Goal: Task Accomplishment & Management: Use online tool/utility

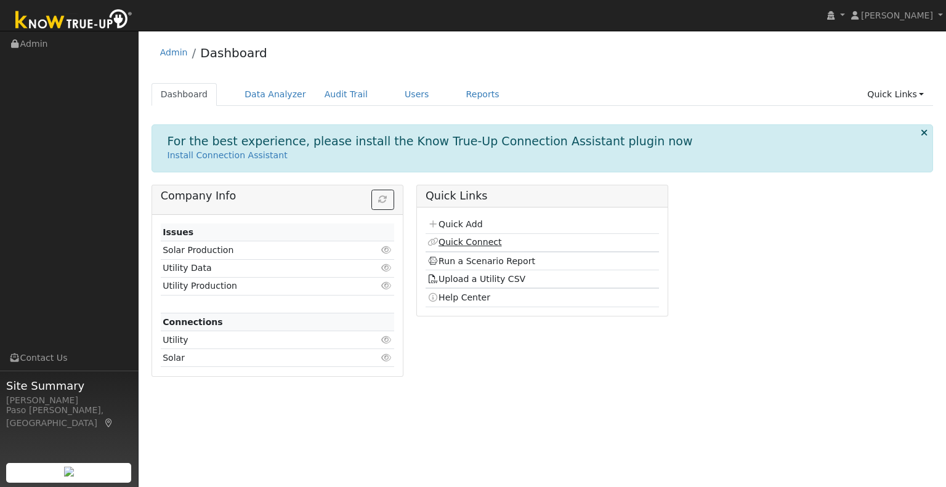
click at [471, 241] on link "Quick Connect" at bounding box center [465, 242] width 74 height 10
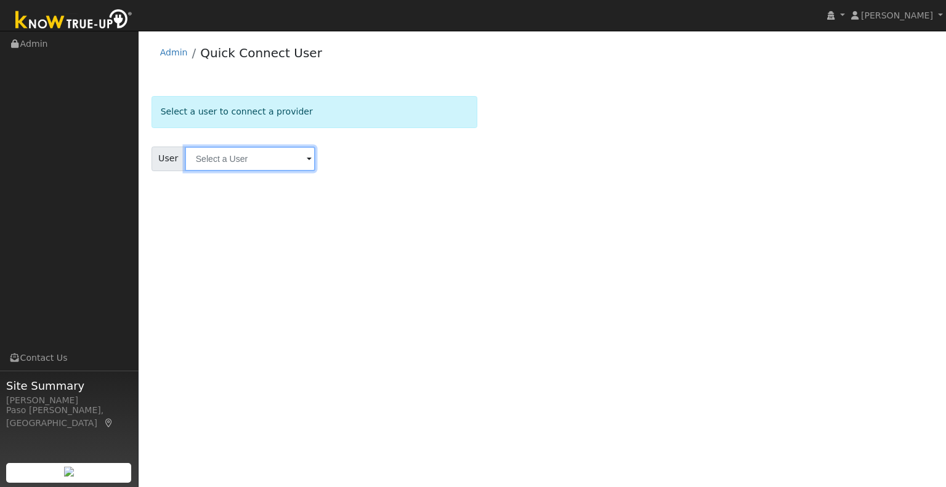
click at [202, 160] on input "text" at bounding box center [250, 159] width 131 height 25
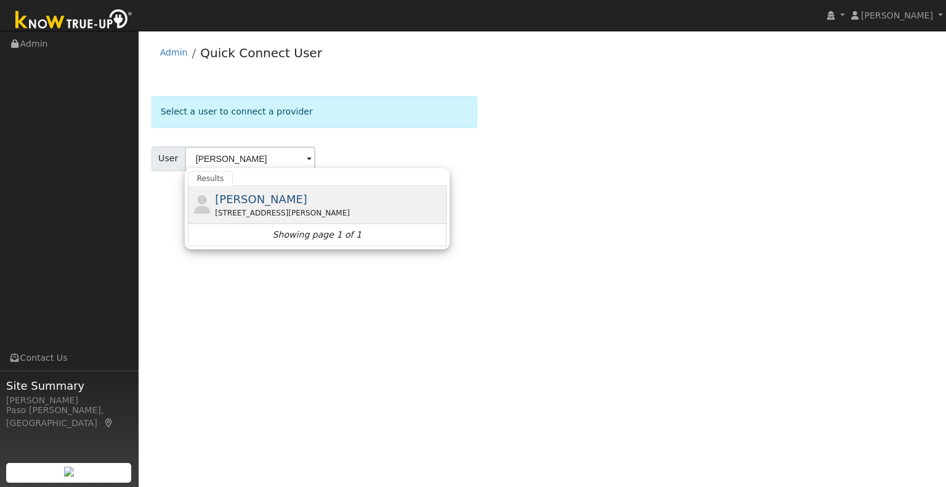
click at [215, 205] on span "[PERSON_NAME]" at bounding box center [261, 199] width 92 height 13
type input "[PERSON_NAME]"
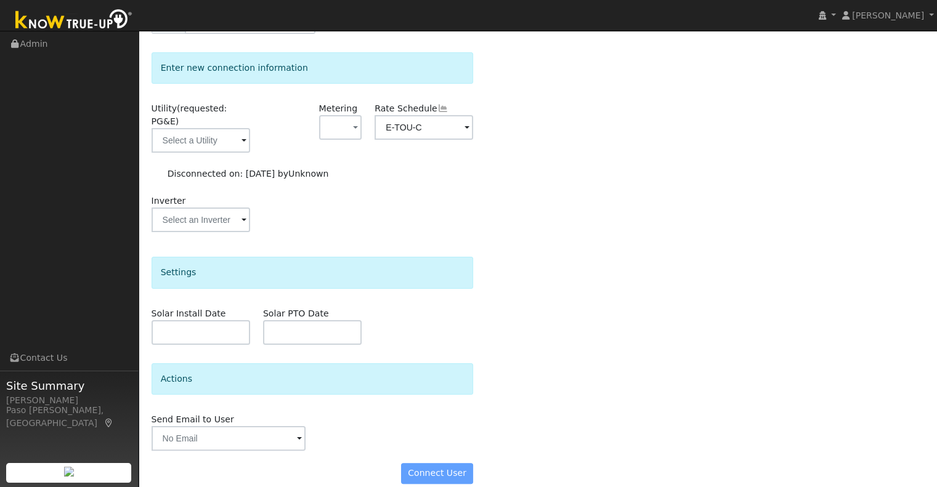
scroll to position [138, 0]
click at [246, 134] on span at bounding box center [243, 141] width 5 height 14
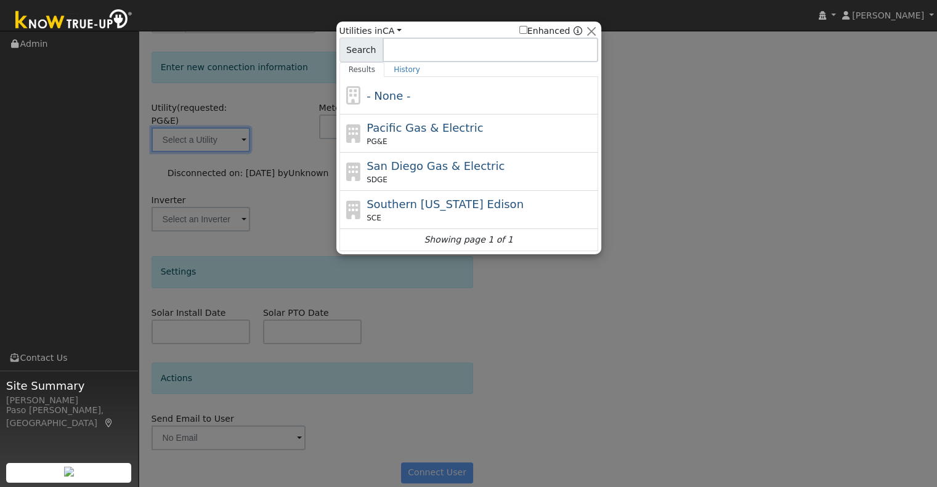
click at [424, 134] on div "Pacific Gas & Electric PG&E" at bounding box center [481, 134] width 229 height 28
type input "PG&E"
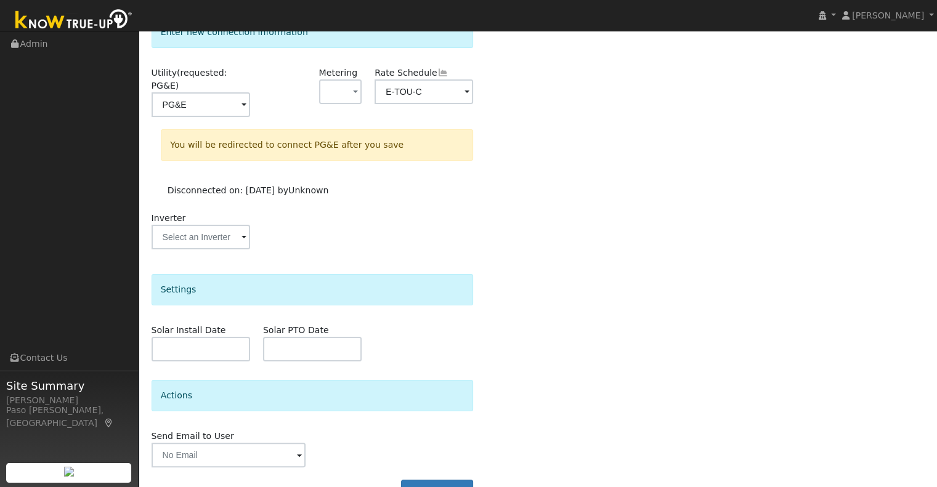
scroll to position [190, 0]
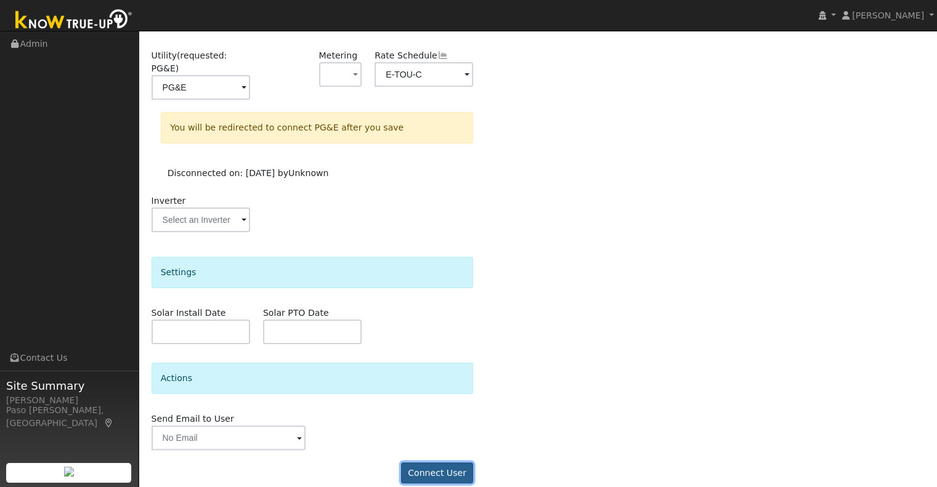
click at [427, 463] on button "Connect User" at bounding box center [437, 473] width 73 height 21
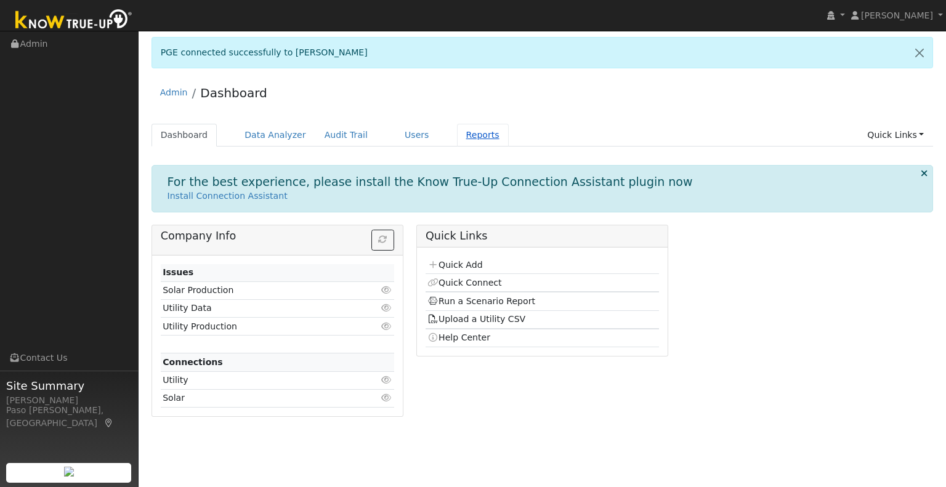
click at [458, 135] on link "Reports" at bounding box center [483, 135] width 52 height 23
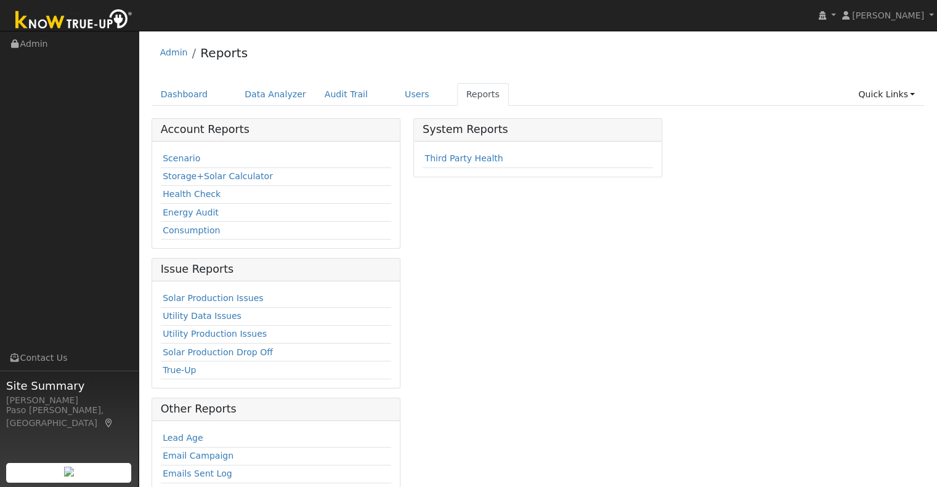
click at [185, 164] on td "Scenario" at bounding box center [276, 159] width 230 height 18
click at [185, 163] on link "Scenario" at bounding box center [182, 158] width 38 height 10
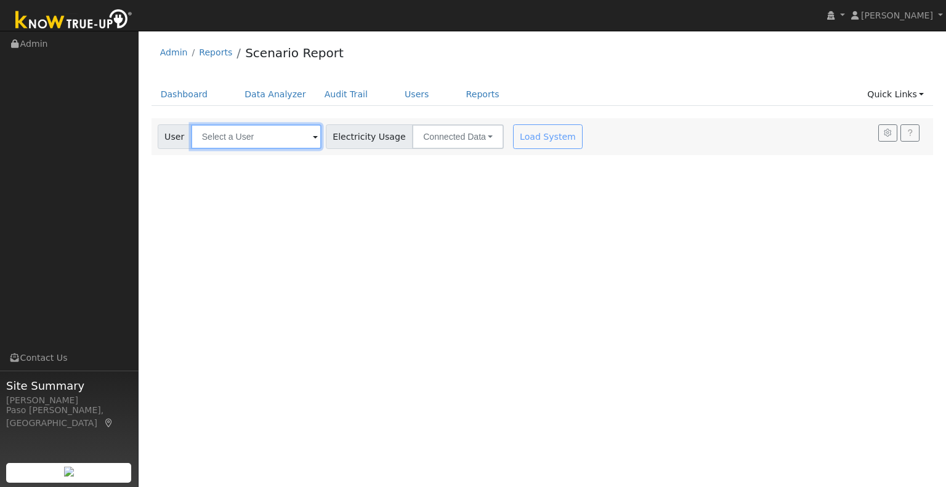
click at [241, 140] on input "text" at bounding box center [256, 136] width 131 height 25
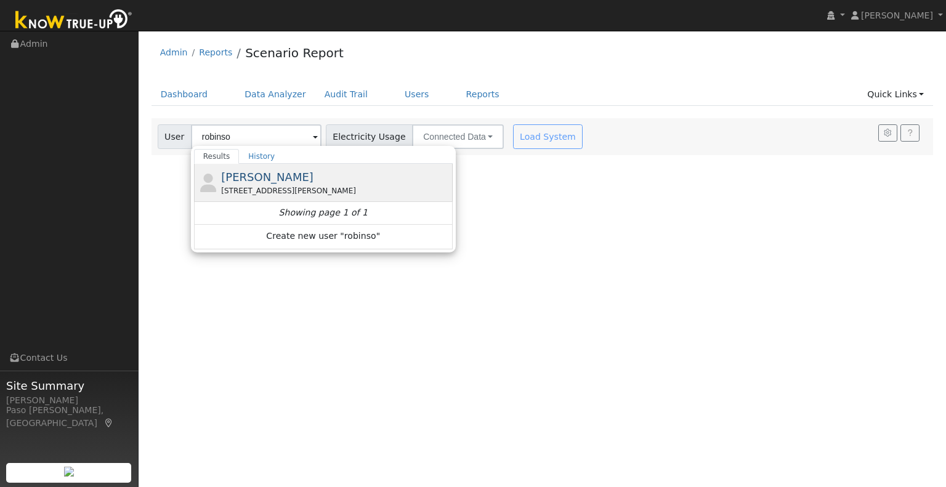
click at [247, 186] on div "2390 Battering Rock Road, Templeton, CA 93465" at bounding box center [335, 190] width 229 height 11
type input "Scott Robinson"
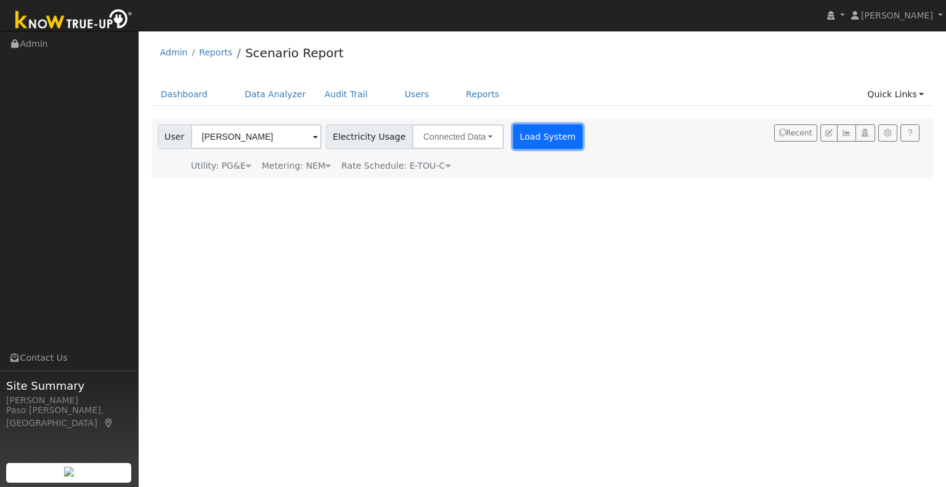
click at [513, 144] on button "Load System" at bounding box center [548, 136] width 70 height 25
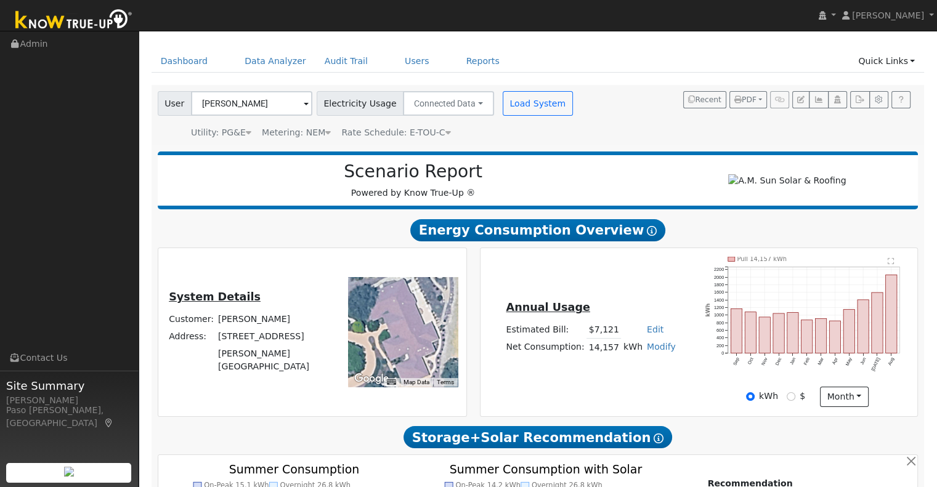
scroll to position [62, 0]
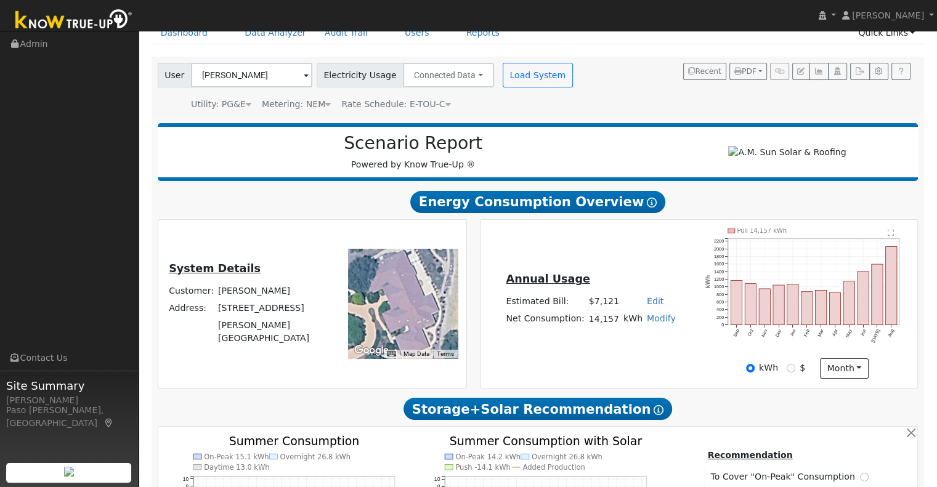
click at [775, 283] on icon "Pull 14,157 kWh Sep Oct Nov Dec Jan Feb Mar Apr May Jun Jul Aug 0 200 400 600 8…" at bounding box center [806, 293] width 203 height 129
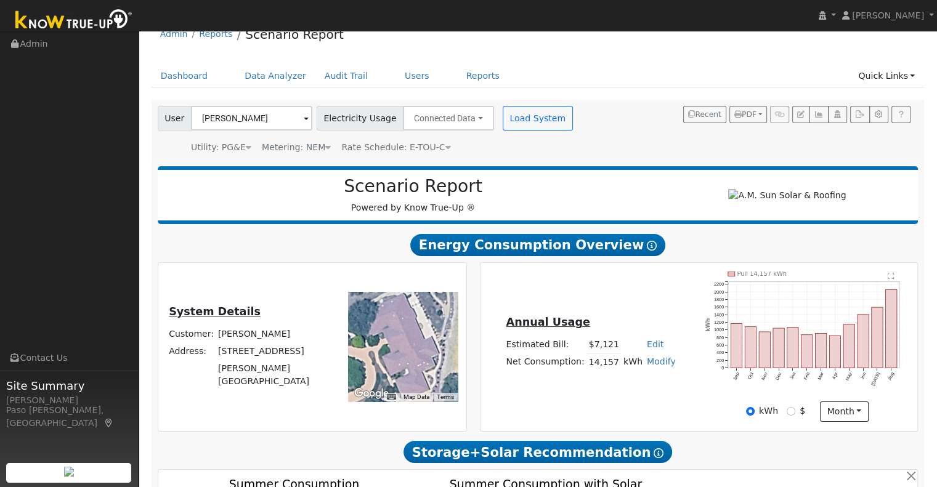
scroll to position [0, 0]
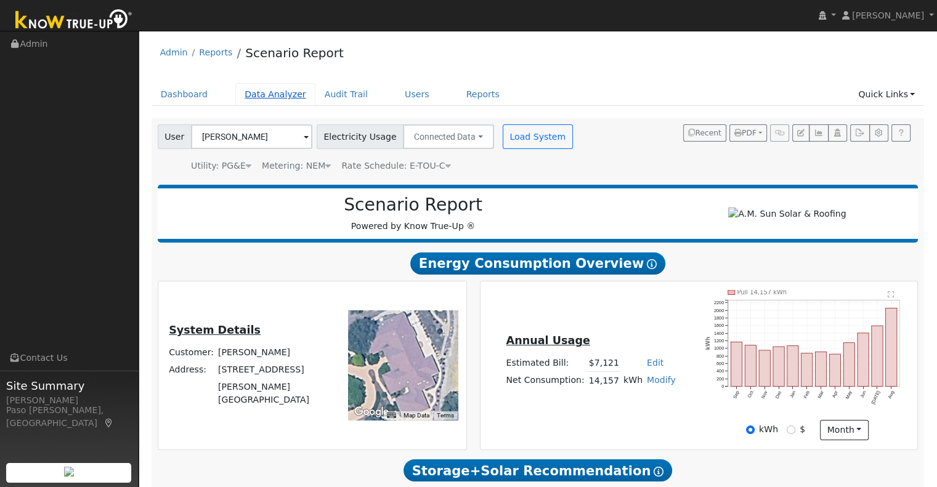
click at [292, 96] on link "Data Analyzer" at bounding box center [275, 94] width 80 height 23
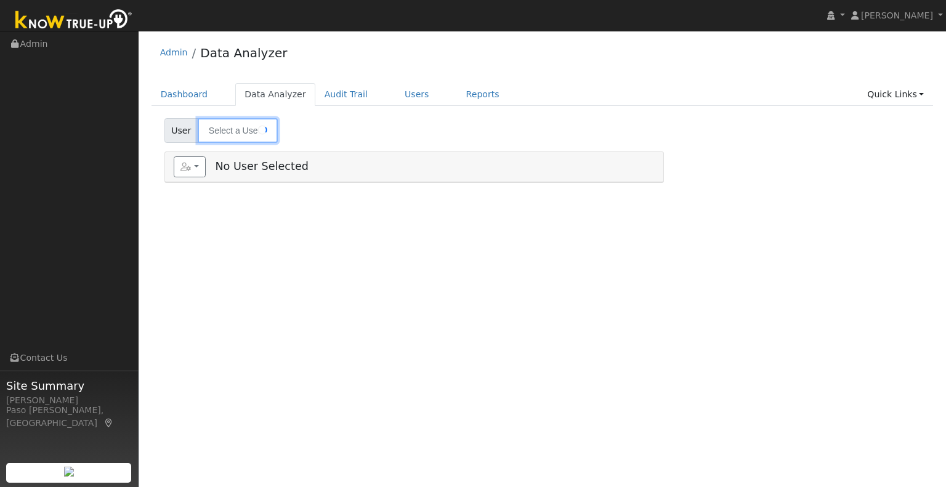
type input "[PERSON_NAME]"
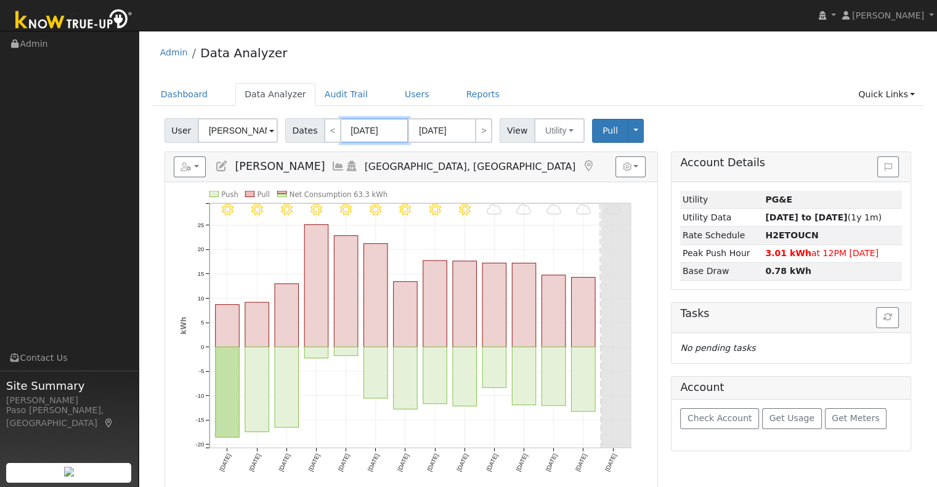
click at [392, 131] on input "08/28/2025" at bounding box center [375, 130] width 68 height 25
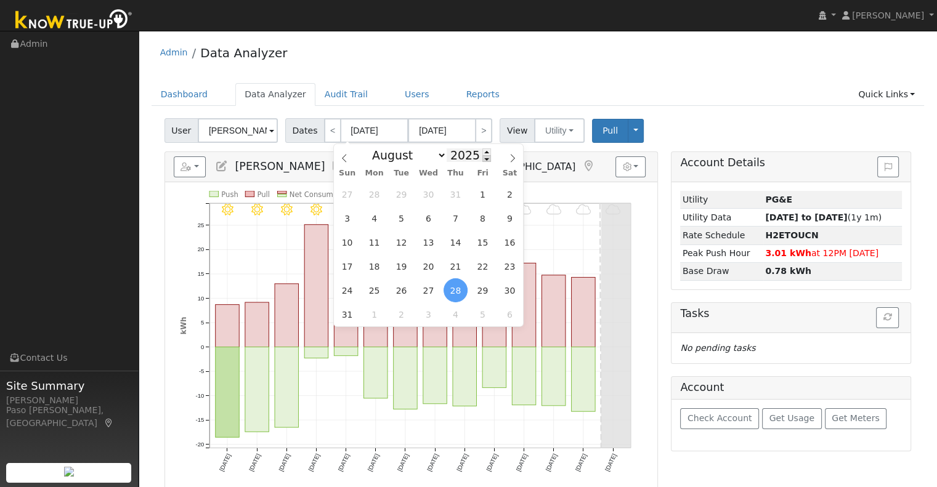
click at [482, 161] on span at bounding box center [486, 158] width 9 height 7
type input "2024"
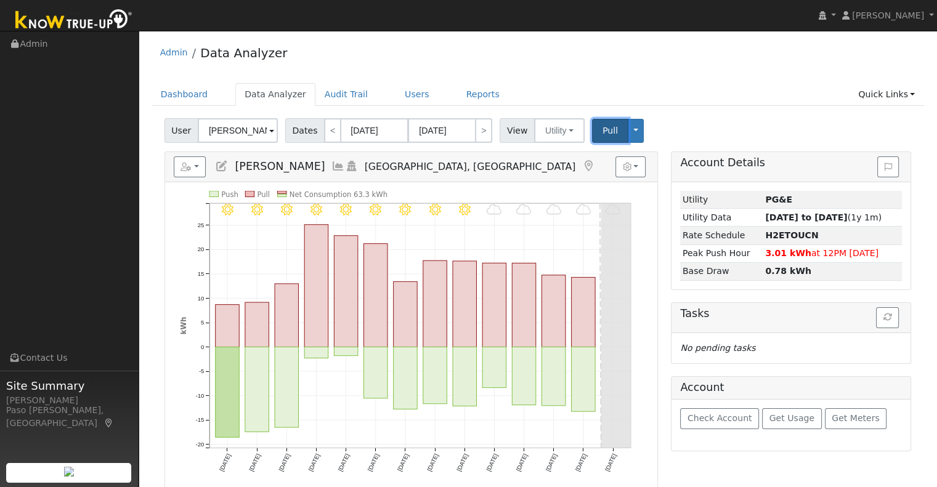
click at [603, 128] on span "Pull" at bounding box center [609, 131] width 15 height 10
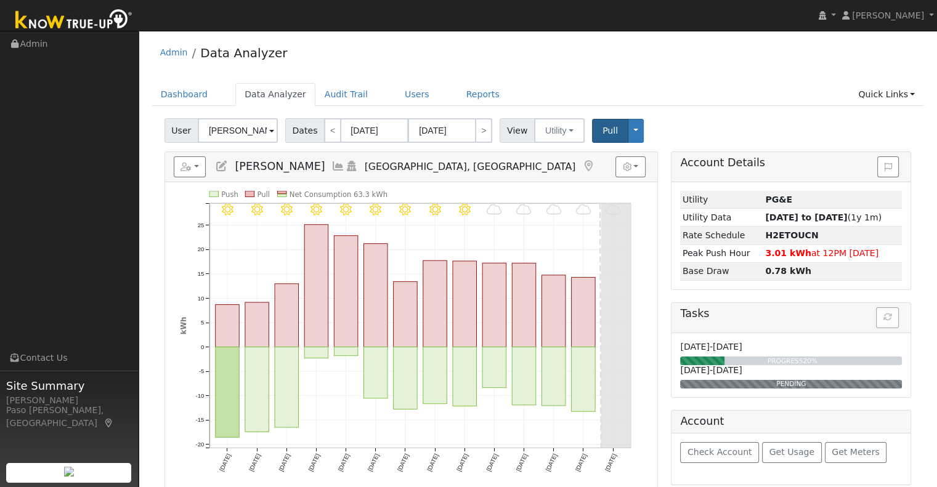
click at [885, 318] on div "Tasks" at bounding box center [790, 318] width 239 height 30
click at [731, 357] on div "PROGRESS 20%" at bounding box center [792, 362] width 230 height 10
click at [635, 173] on button "button" at bounding box center [630, 166] width 30 height 21
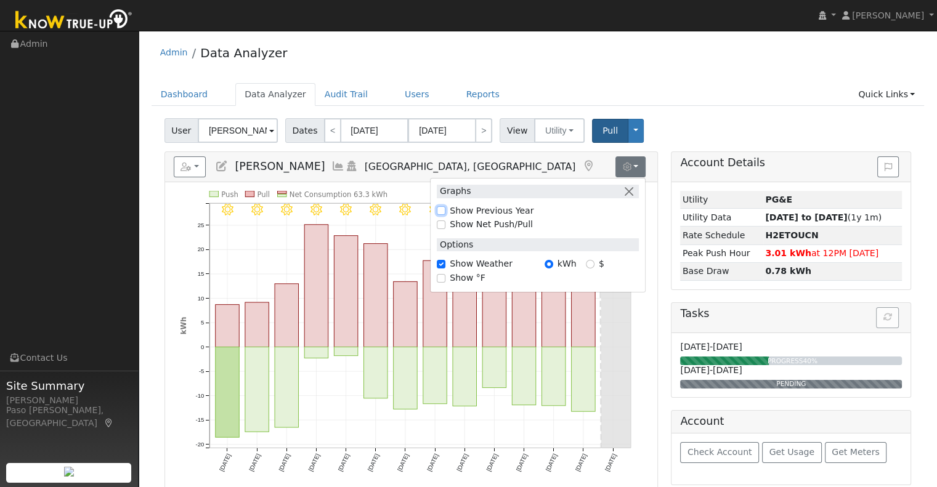
click at [440, 211] on input "Show Previous Year" at bounding box center [441, 210] width 9 height 9
checkbox input "true"
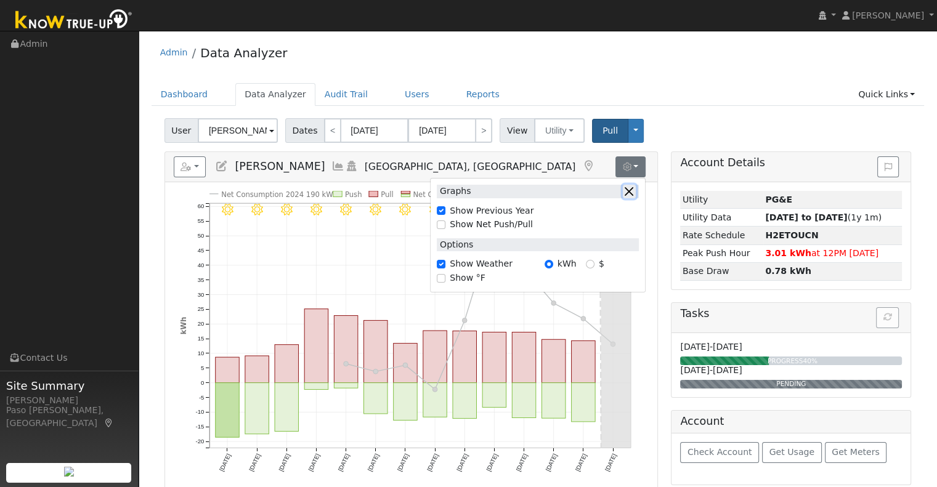
click at [627, 193] on button "button" at bounding box center [629, 191] width 13 height 13
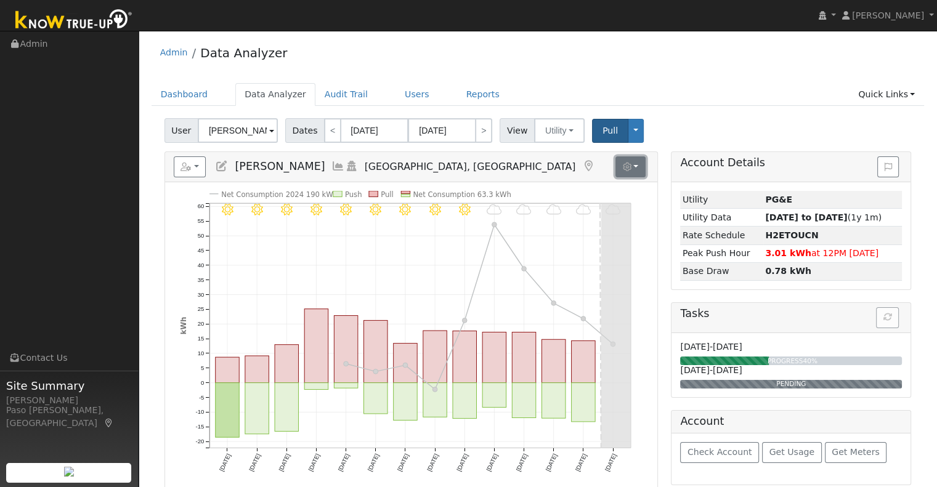
click at [639, 174] on button "button" at bounding box center [630, 166] width 30 height 21
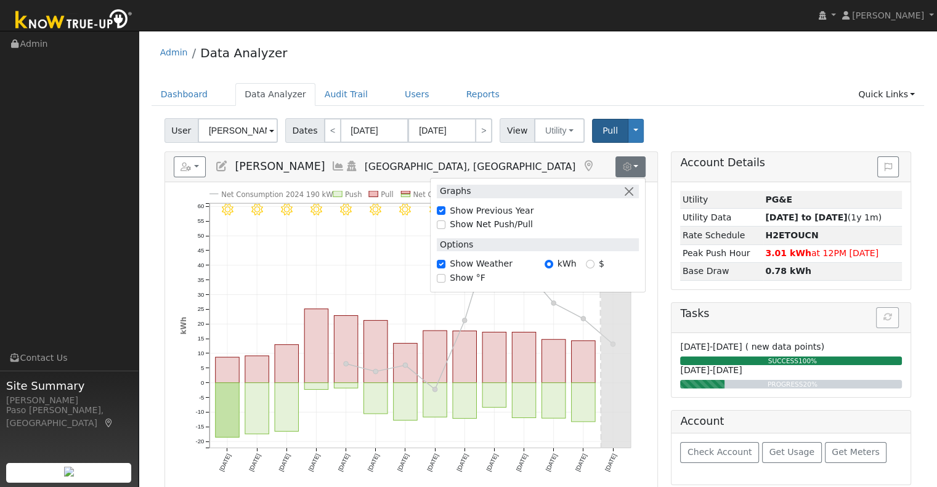
click at [700, 95] on ul "Dashboard Data Analyzer Audit Trail Users Reports Quick Links Quick Add Quick C…" at bounding box center [538, 94] width 773 height 23
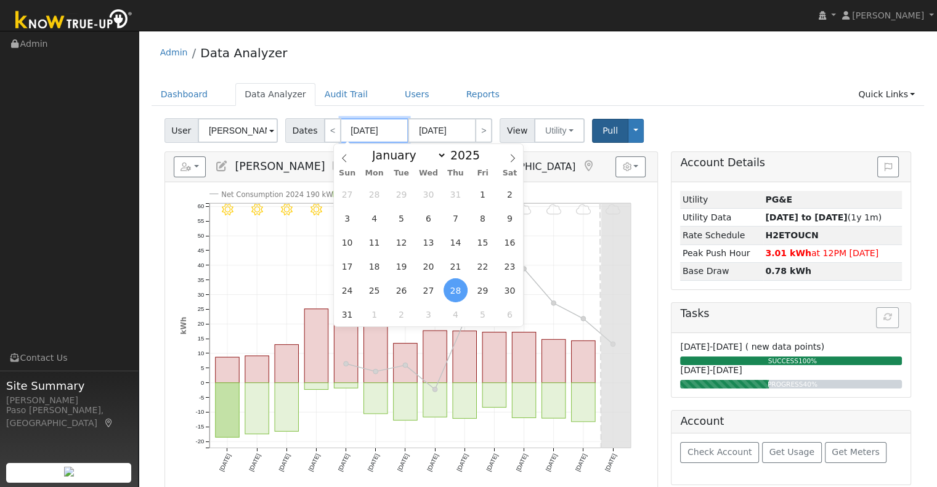
click at [391, 128] on input "08/28/2025" at bounding box center [375, 130] width 68 height 25
click at [481, 190] on span "1" at bounding box center [483, 194] width 24 height 24
type input "08/01/2025"
type input "08/31/2025"
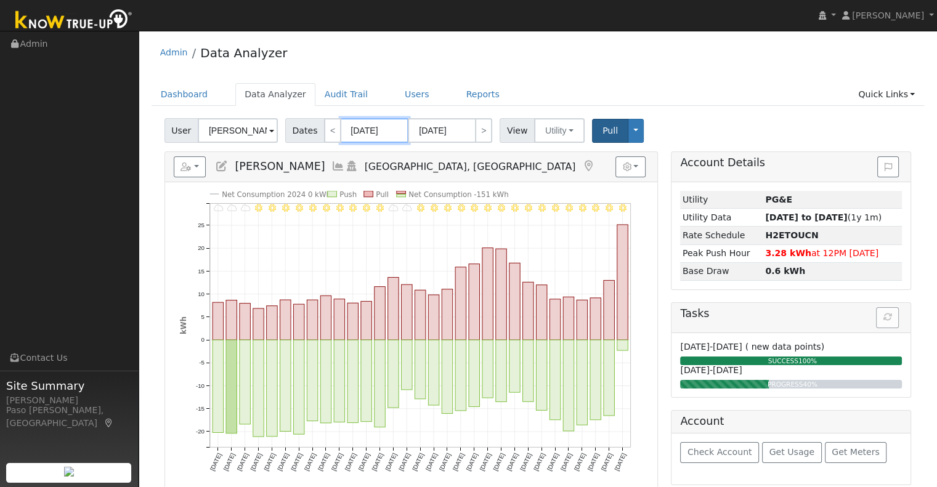
click at [370, 131] on input "08/01/2025" at bounding box center [375, 130] width 68 height 25
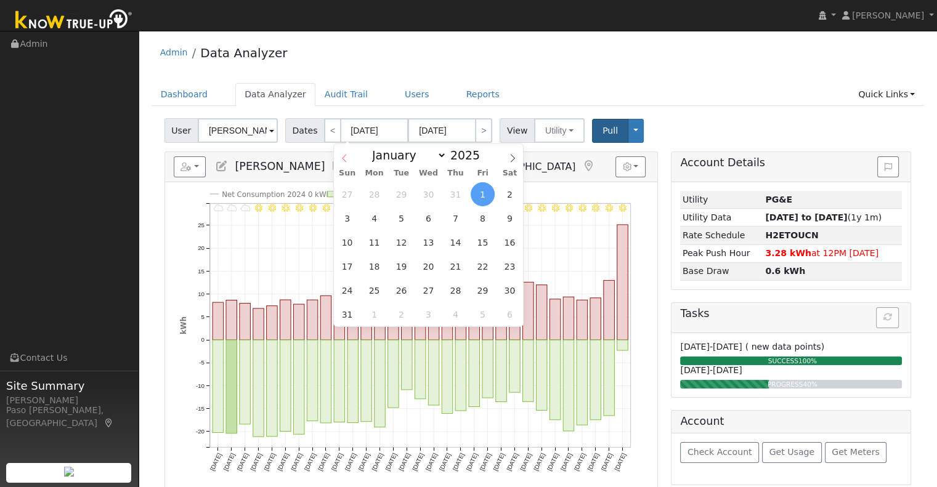
click at [349, 154] on span at bounding box center [344, 154] width 21 height 21
select select "6"
click at [400, 193] on span "1" at bounding box center [401, 194] width 24 height 24
type input "07/01/2025"
type input "07/31/2025"
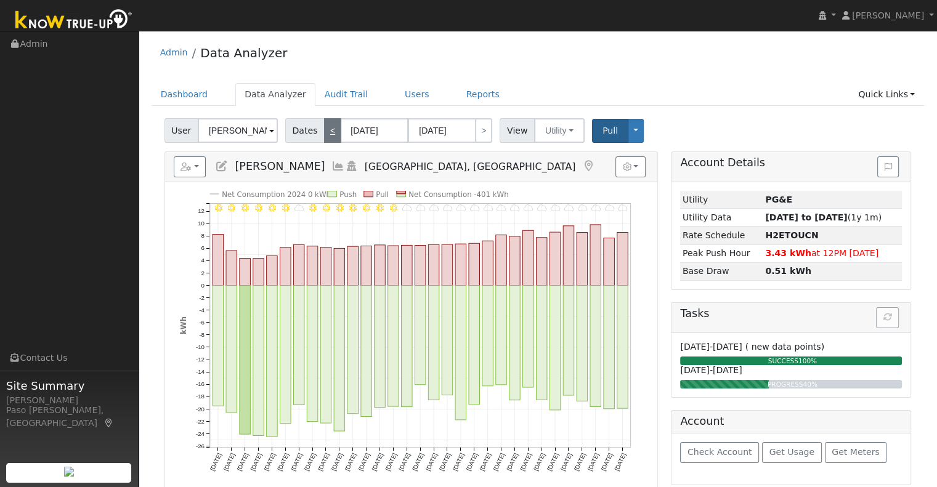
click at [324, 131] on link "<" at bounding box center [332, 130] width 17 height 25
type input "06/01/2025"
type input "06/30/2025"
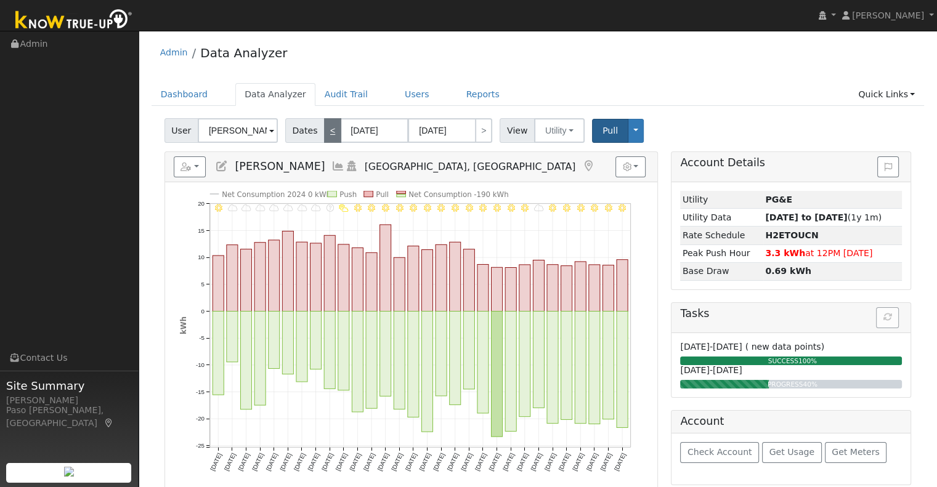
click at [327, 132] on link "<" at bounding box center [332, 130] width 17 height 25
type input "05/01/2025"
type input "05/31/2025"
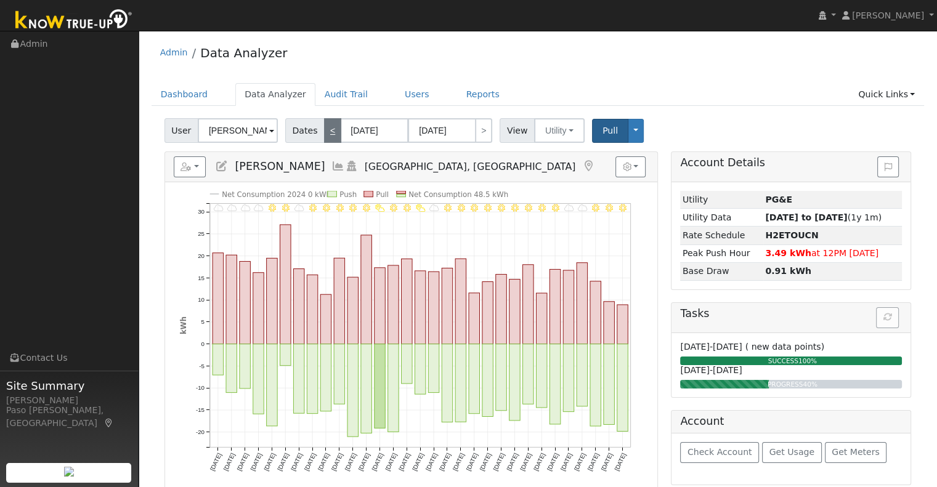
click at [327, 132] on link "<" at bounding box center [332, 130] width 17 height 25
type input "04/01/2025"
type input "04/30/2025"
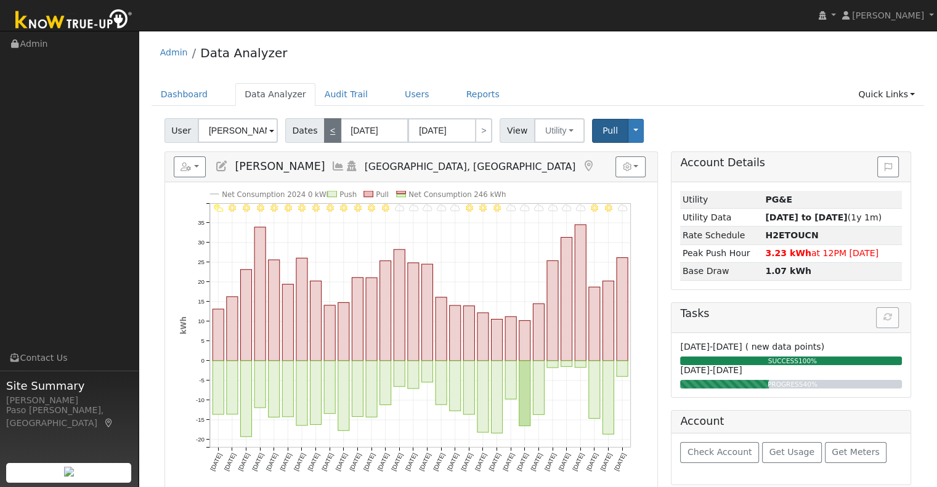
click at [327, 132] on link "<" at bounding box center [332, 130] width 17 height 25
type input "03/01/2025"
type input "03/31/2025"
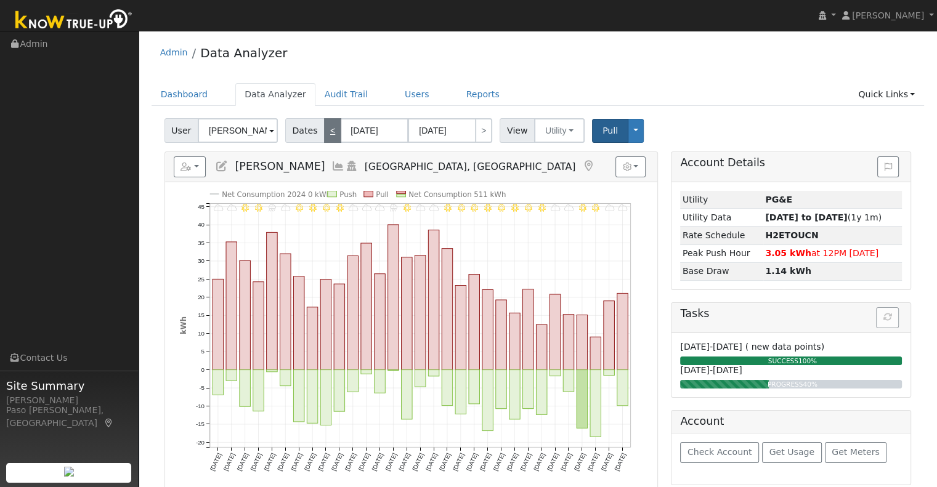
click at [327, 132] on link "<" at bounding box center [332, 130] width 17 height 25
type input "02/01/2025"
type input "02/28/2025"
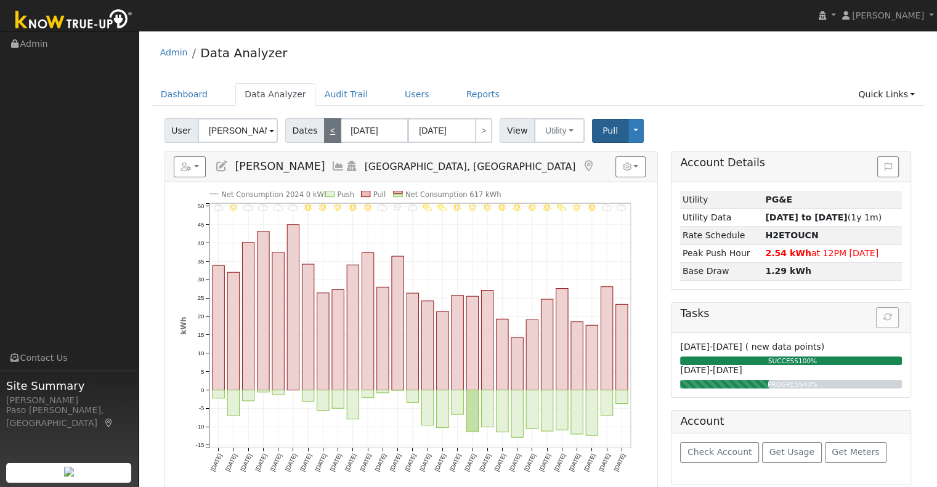
click at [327, 132] on link "<" at bounding box center [332, 130] width 17 height 25
type input "01/01/2025"
type input "01/31/2025"
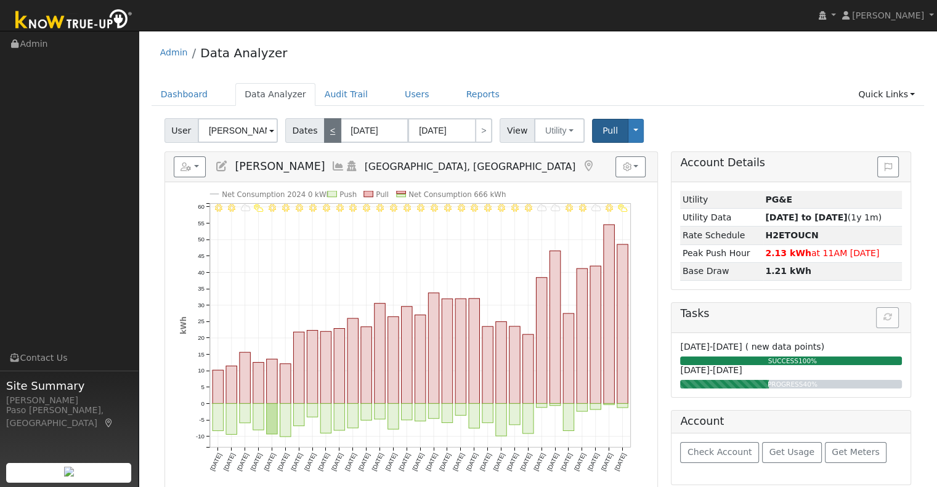
click at [327, 132] on link "<" at bounding box center [332, 130] width 17 height 25
type input "12/01/2024"
type input "12/31/2024"
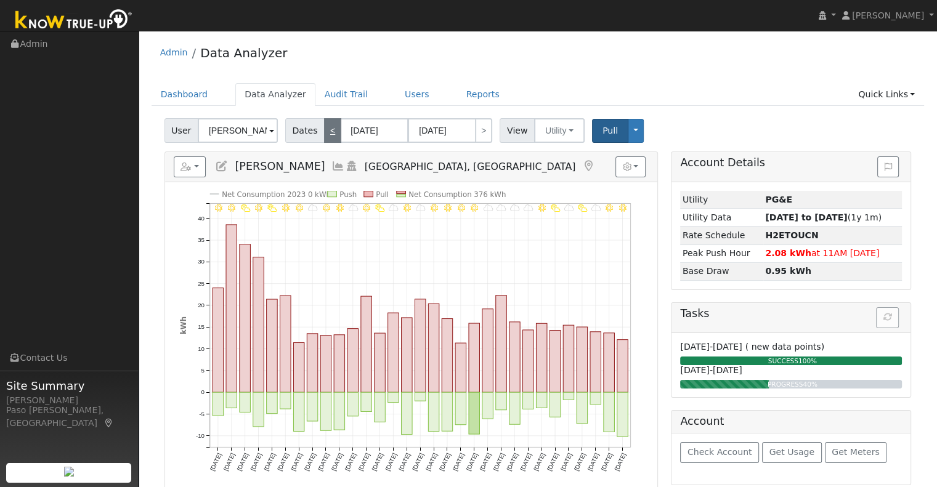
click at [327, 132] on link "<" at bounding box center [332, 130] width 17 height 25
type input "11/01/2024"
type input "11/30/2024"
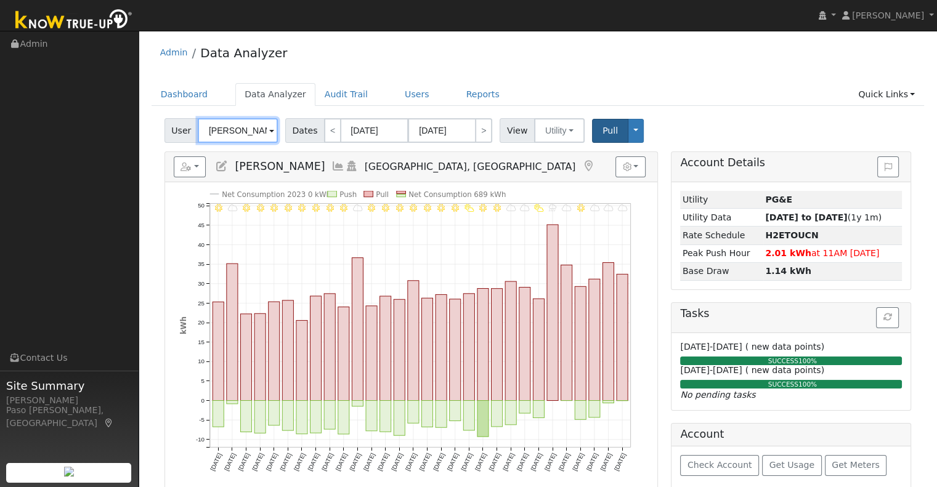
click at [258, 126] on input "Jamie Soja" at bounding box center [238, 130] width 80 height 25
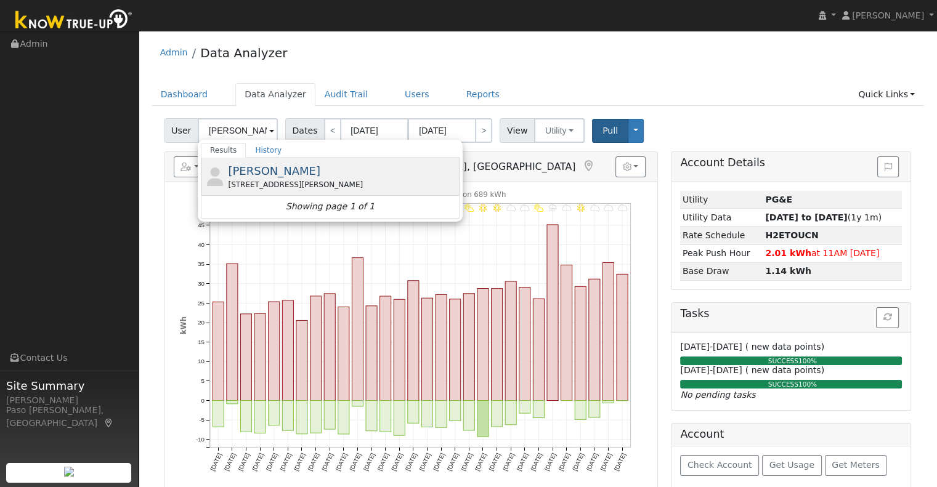
click at [258, 181] on div "2390 Battering Rock Road, Templeton, CA 93465" at bounding box center [342, 184] width 229 height 11
type input "Scott Robinson"
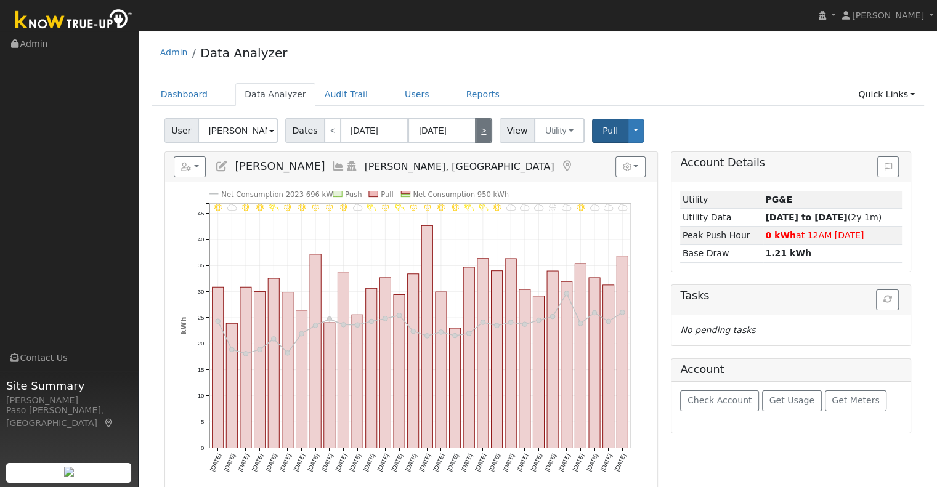
click at [477, 136] on link ">" at bounding box center [483, 130] width 17 height 25
type input "12/01/2024"
type input "12/31/2024"
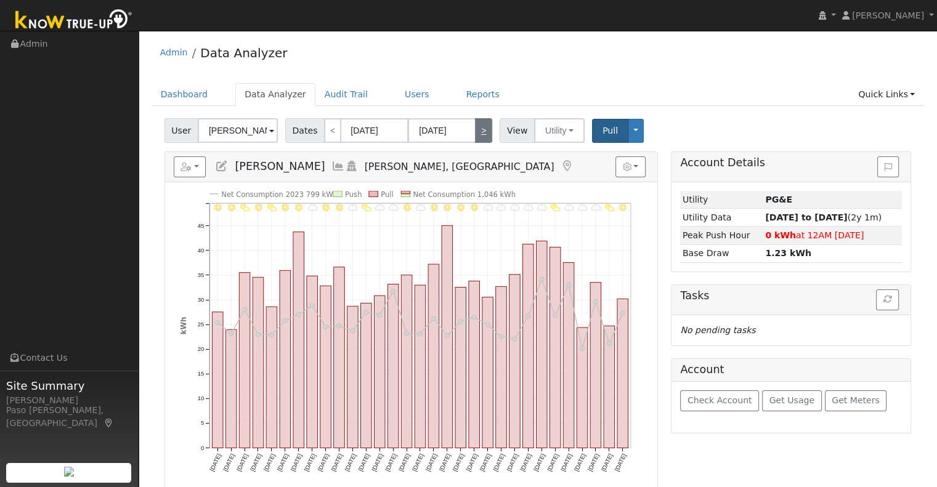
click at [477, 136] on link ">" at bounding box center [483, 130] width 17 height 25
type input "01/01/2025"
type input "01/31/2025"
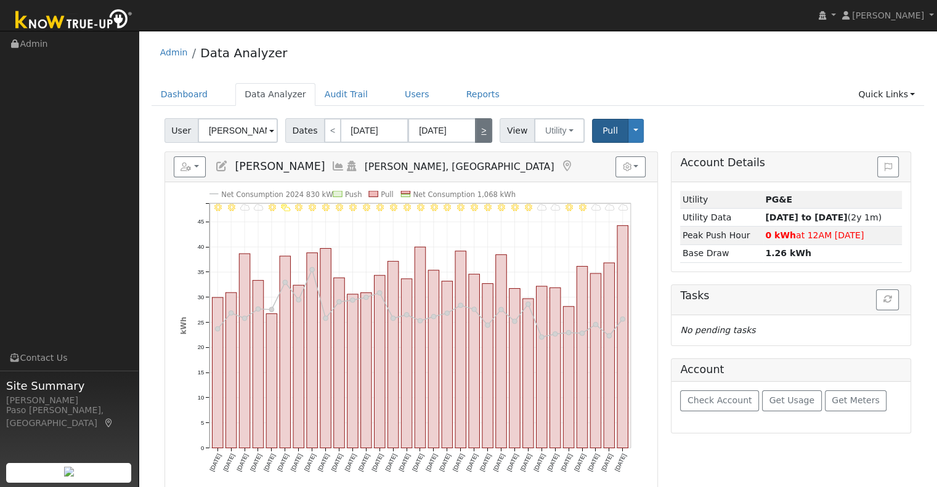
click at [477, 136] on link ">" at bounding box center [483, 130] width 17 height 25
type input "02/01/2025"
type input "02/28/2025"
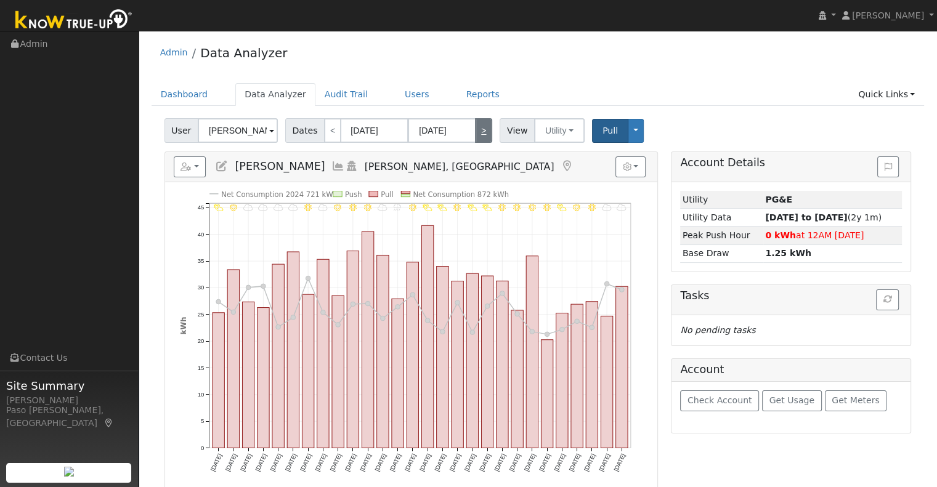
click at [477, 136] on link ">" at bounding box center [483, 130] width 17 height 25
type input "03/01/2025"
type input "03/31/2025"
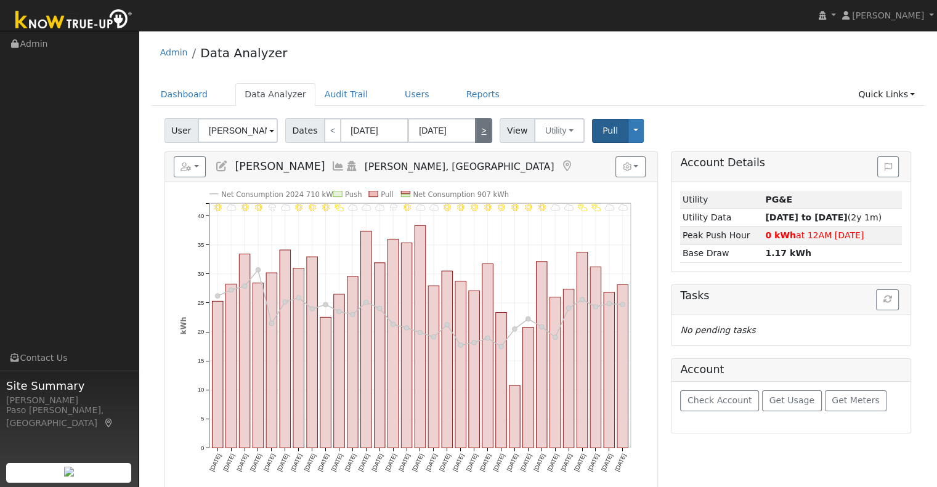
click at [477, 136] on link ">" at bounding box center [483, 130] width 17 height 25
type input "04/01/2025"
type input "04/30/2025"
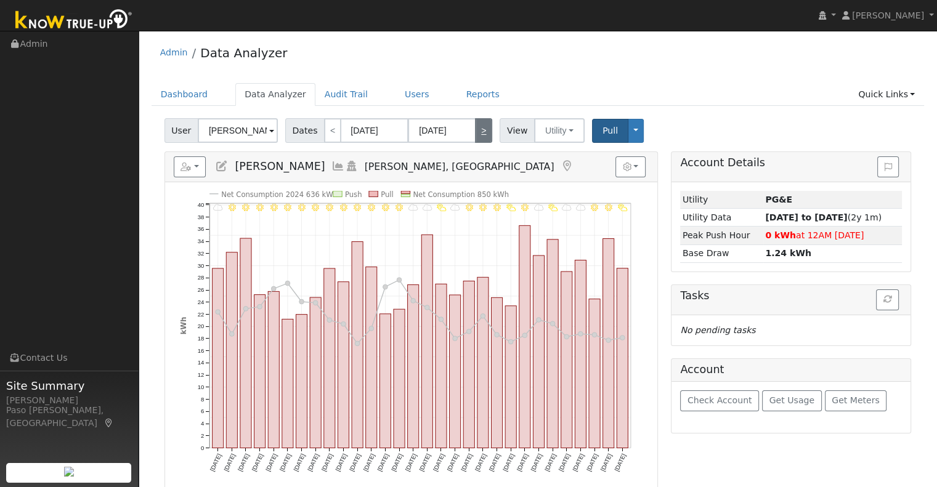
click at [477, 136] on link ">" at bounding box center [483, 130] width 17 height 25
type input "05/01/2025"
type input "05/31/2025"
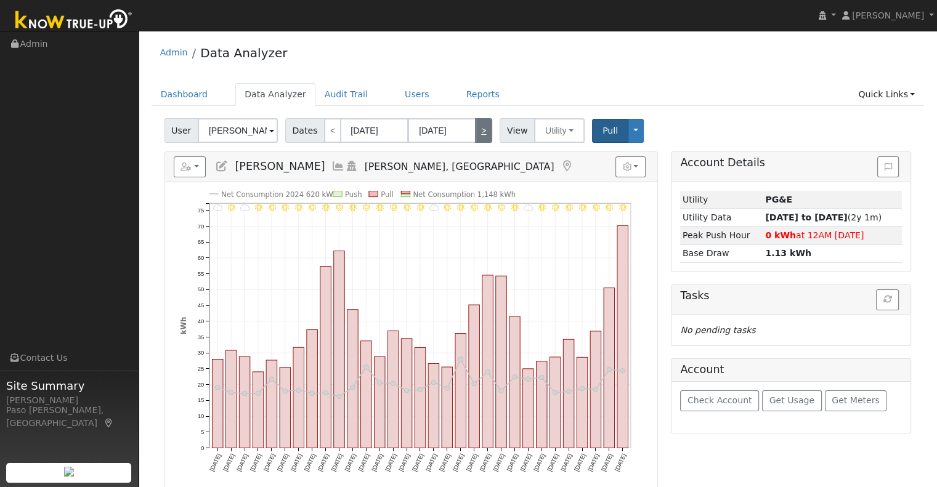
click at [477, 136] on link ">" at bounding box center [483, 130] width 17 height 25
type input "06/01/2025"
type input "06/30/2025"
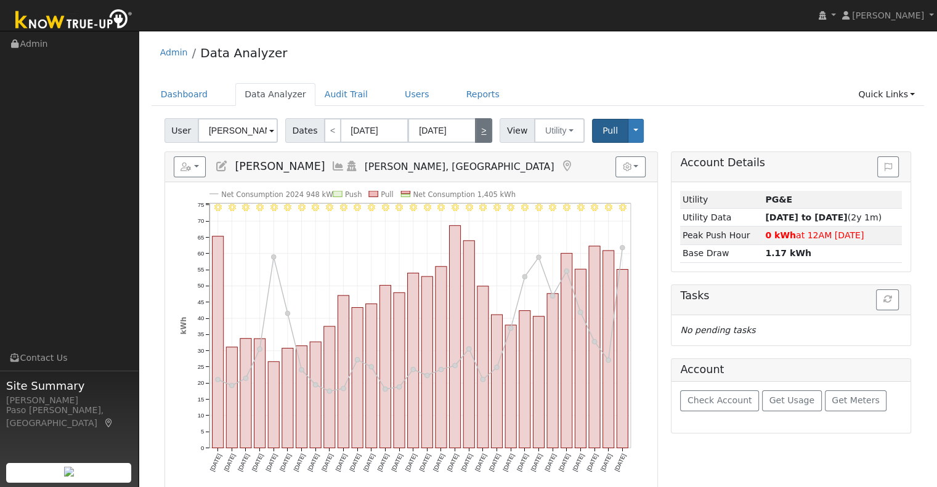
click at [477, 136] on link ">" at bounding box center [483, 130] width 17 height 25
type input "07/01/2025"
type input "07/31/2025"
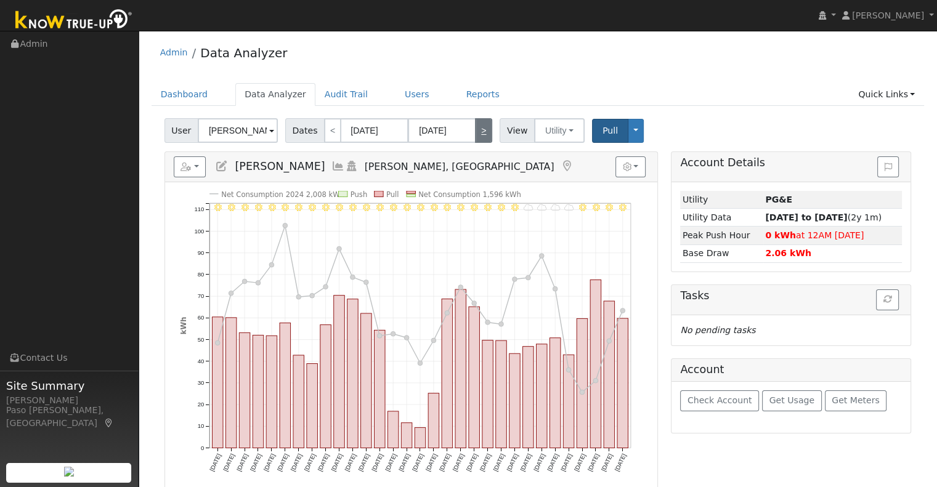
click at [477, 136] on link ">" at bounding box center [483, 130] width 17 height 25
type input "08/01/2025"
type input "08/31/2025"
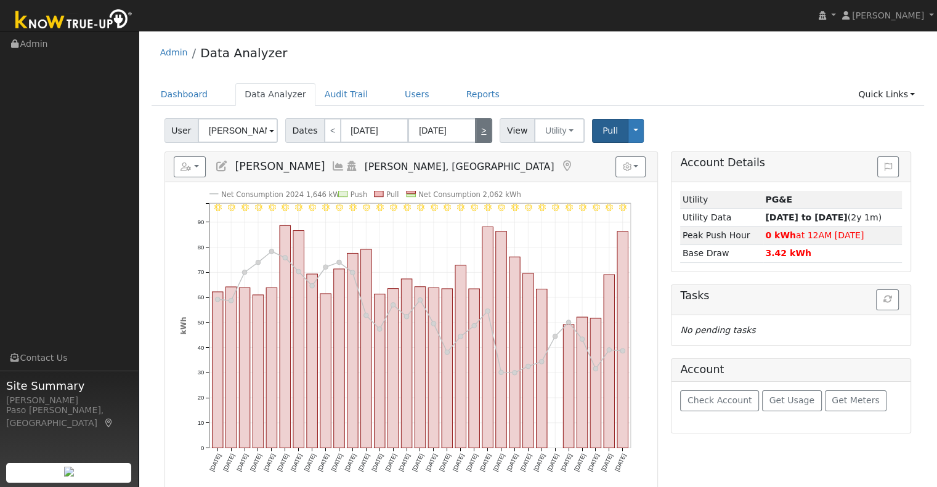
click at [477, 136] on link ">" at bounding box center [483, 130] width 17 height 25
type input "09/01/2025"
type input "09/30/2025"
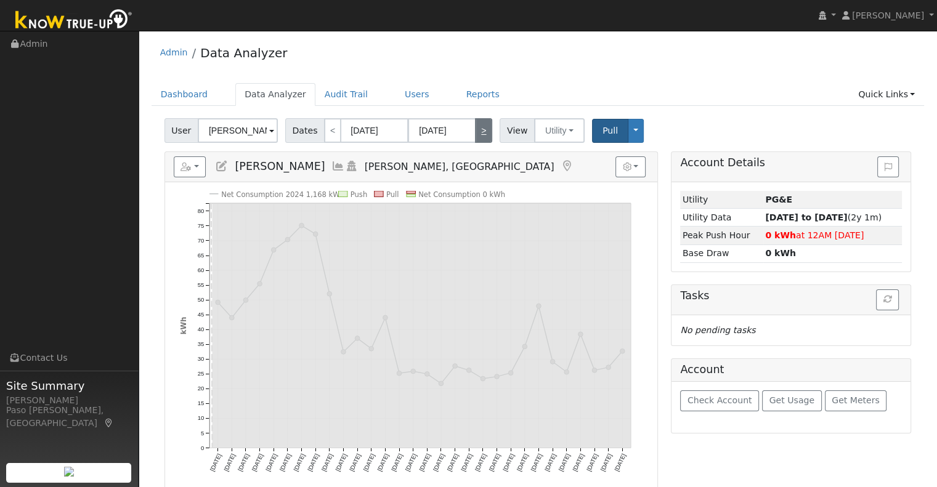
click at [477, 136] on link ">" at bounding box center [483, 130] width 17 height 25
type input "10/01/2025"
type input "10/31/2025"
click at [325, 128] on link "<" at bounding box center [332, 130] width 17 height 25
type input "09/01/2025"
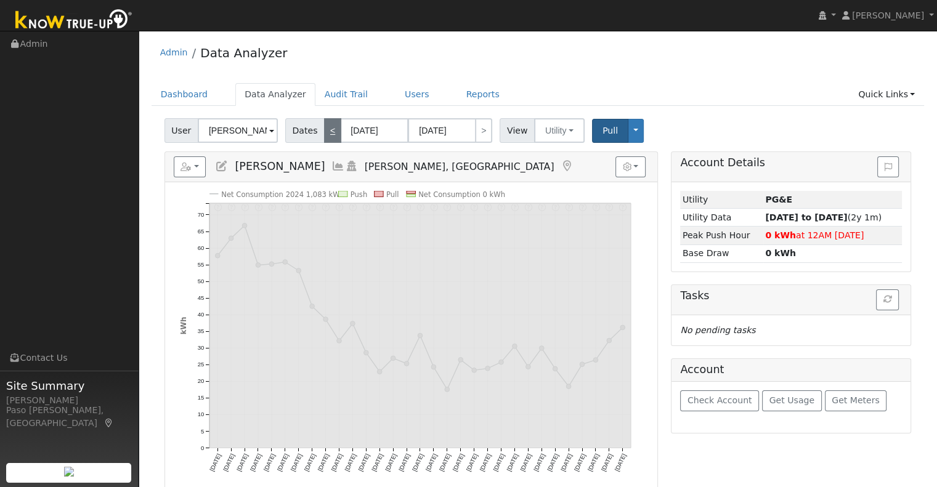
type input "09/30/2025"
click at [325, 128] on link "<" at bounding box center [332, 130] width 17 height 25
type input "08/01/2025"
type input "08/31/2025"
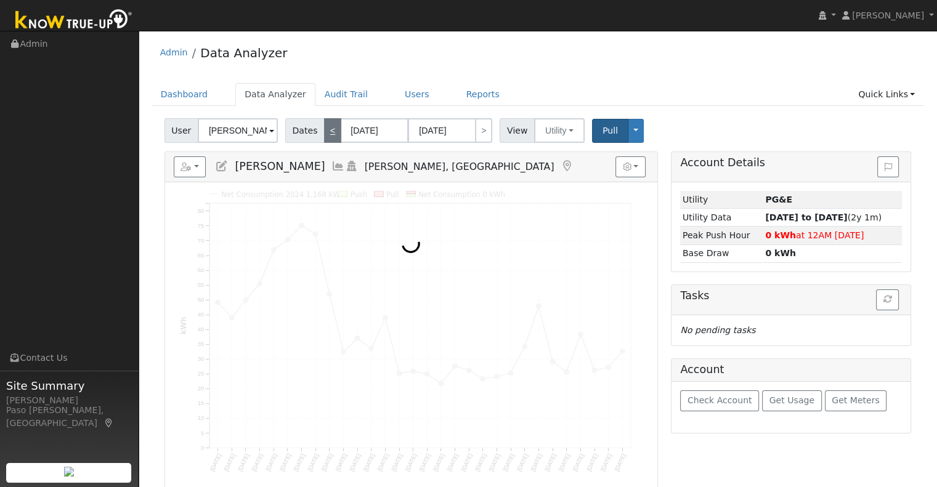
click at [325, 128] on link "<" at bounding box center [332, 130] width 17 height 25
type input "07/01/2025"
type input "07/31/2025"
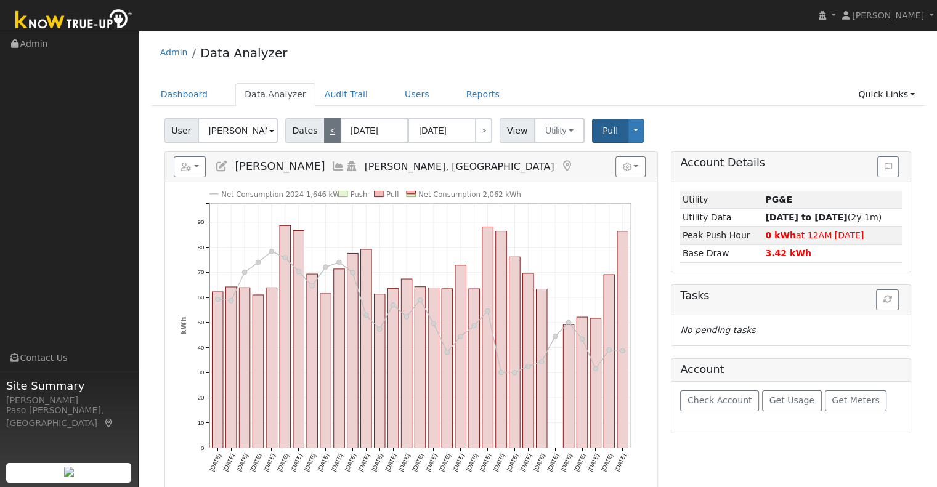
click at [325, 128] on link "<" at bounding box center [332, 130] width 17 height 25
type input "06/01/2025"
type input "06/30/2025"
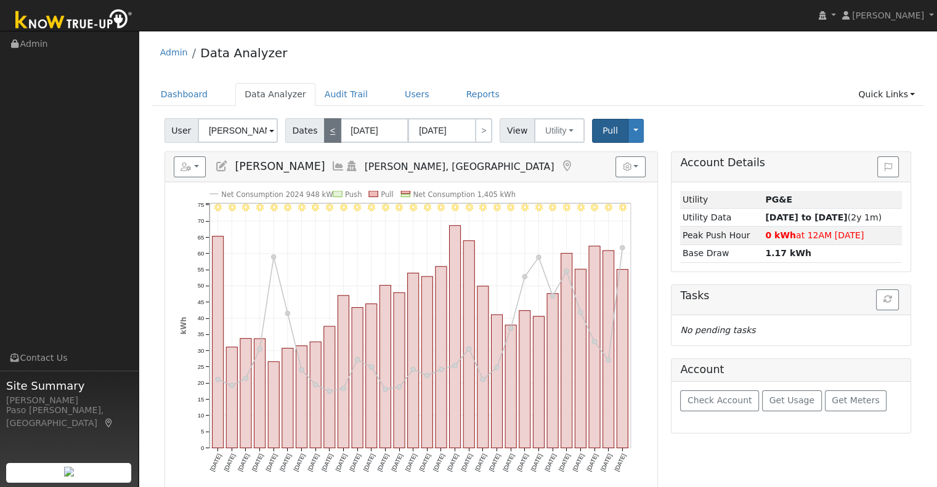
click at [325, 128] on link "<" at bounding box center [332, 130] width 17 height 25
type input "05/01/2025"
type input "05/31/2025"
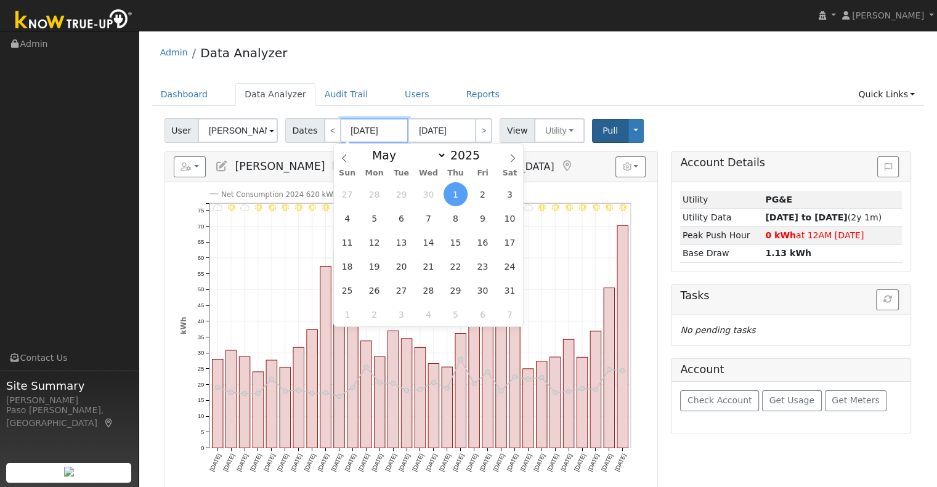
click at [392, 129] on input "05/01/2025" at bounding box center [375, 130] width 68 height 25
click at [482, 160] on span at bounding box center [486, 158] width 9 height 7
type input "2024"
click at [434, 156] on select "January February March April May June July August September October November De…" at bounding box center [406, 155] width 81 height 15
select select "8"
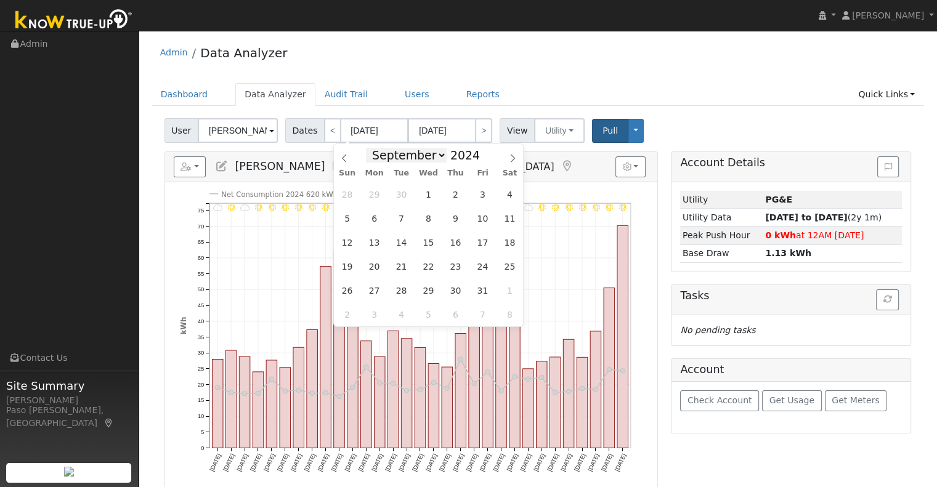
click at [376, 148] on select "January February March April May June July August September October November De…" at bounding box center [406, 155] width 81 height 15
click at [355, 193] on span "1" at bounding box center [347, 194] width 24 height 24
type input "09/01/2024"
type input "09/30/2024"
type input "2024"
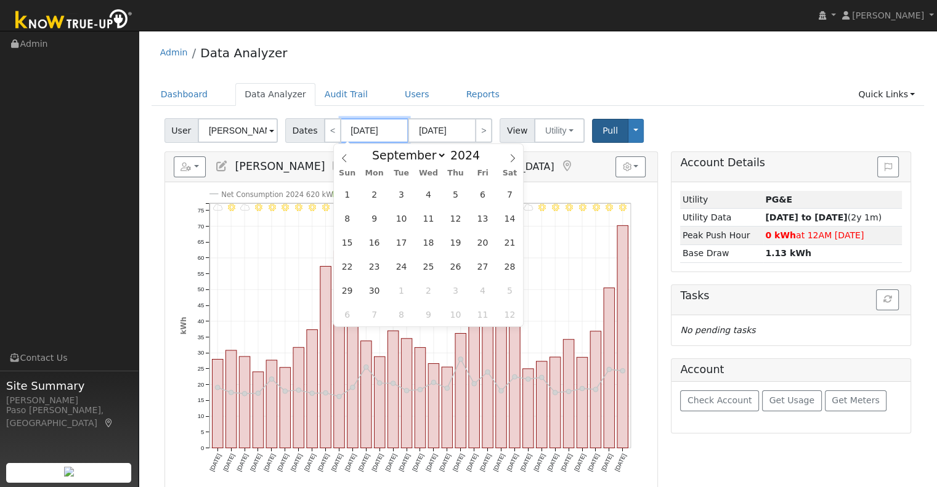
select select "8"
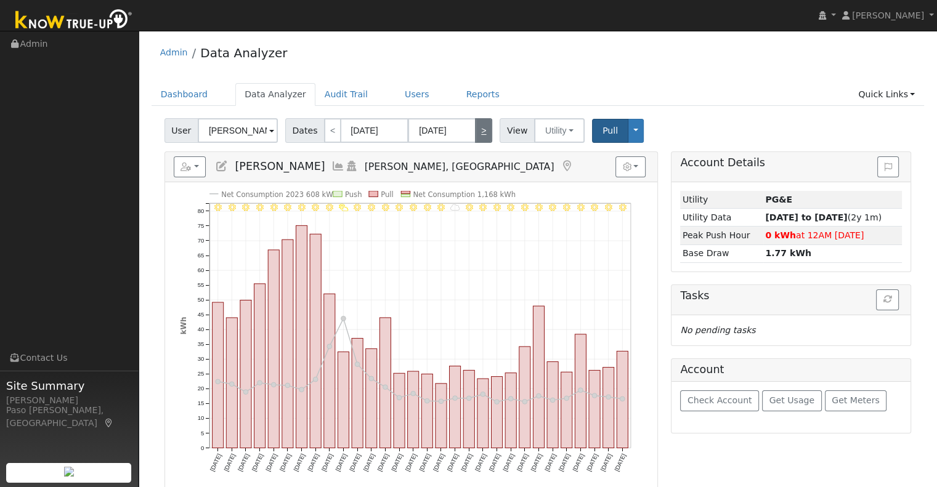
click at [475, 134] on link ">" at bounding box center [483, 130] width 17 height 25
type input "10/01/2024"
type input "10/31/2024"
select select "9"
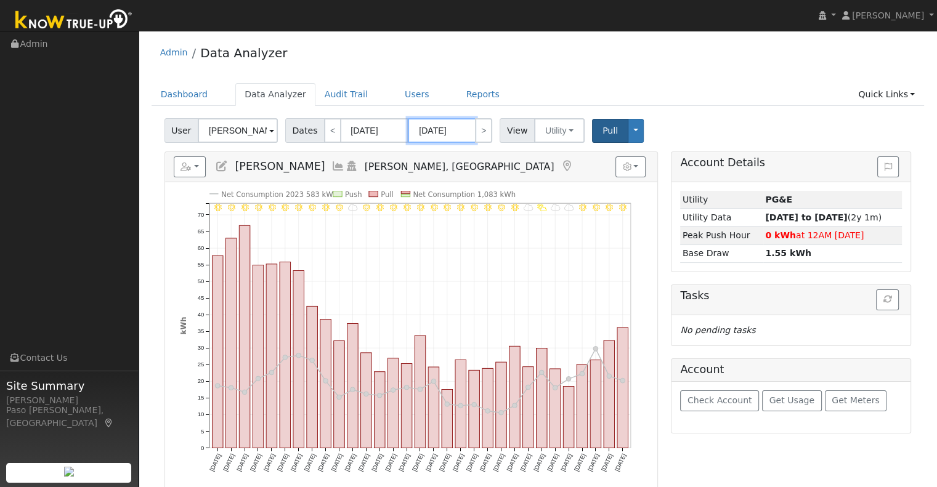
click at [464, 129] on input "10/31/2024" at bounding box center [442, 130] width 68 height 25
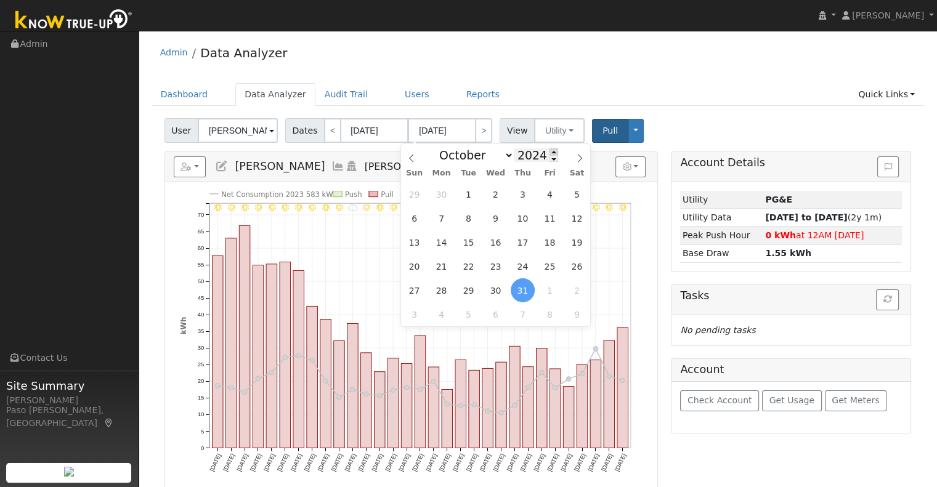
click at [550, 153] on span at bounding box center [554, 151] width 9 height 7
type input "2025"
click at [414, 158] on icon at bounding box center [411, 158] width 9 height 9
select select "8"
click at [419, 192] on span "31" at bounding box center [414, 194] width 24 height 24
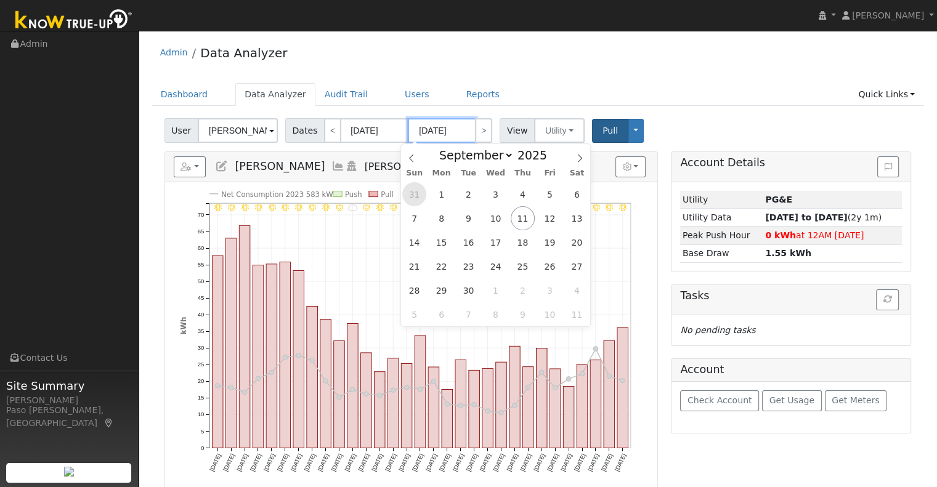
type input "08/31/2025"
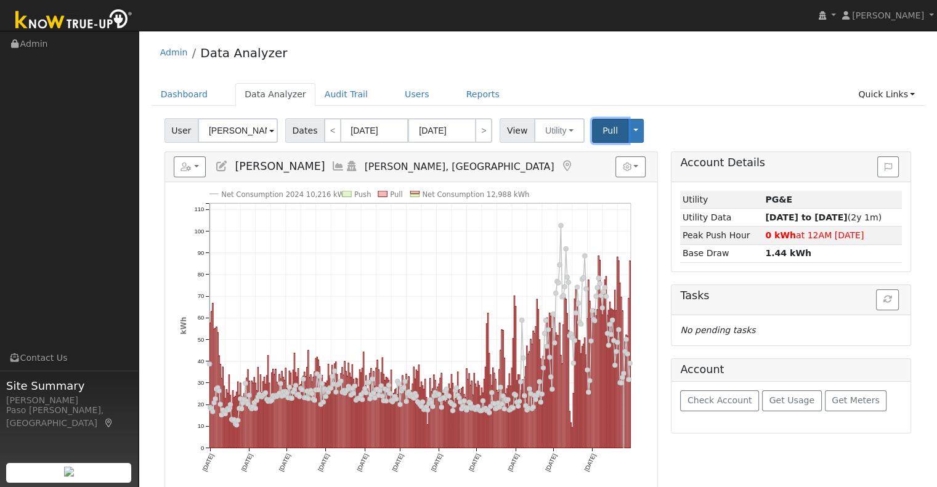
click at [602, 135] on span "Pull" at bounding box center [609, 131] width 15 height 10
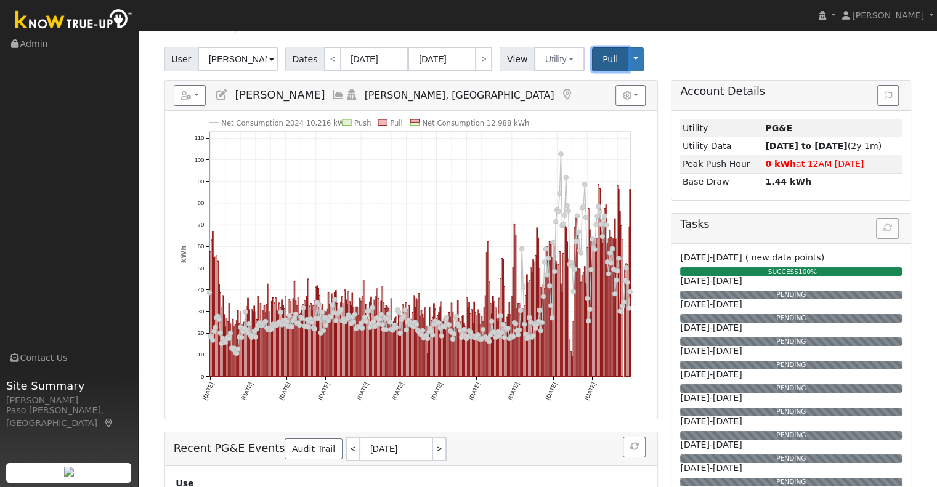
scroll to position [10, 0]
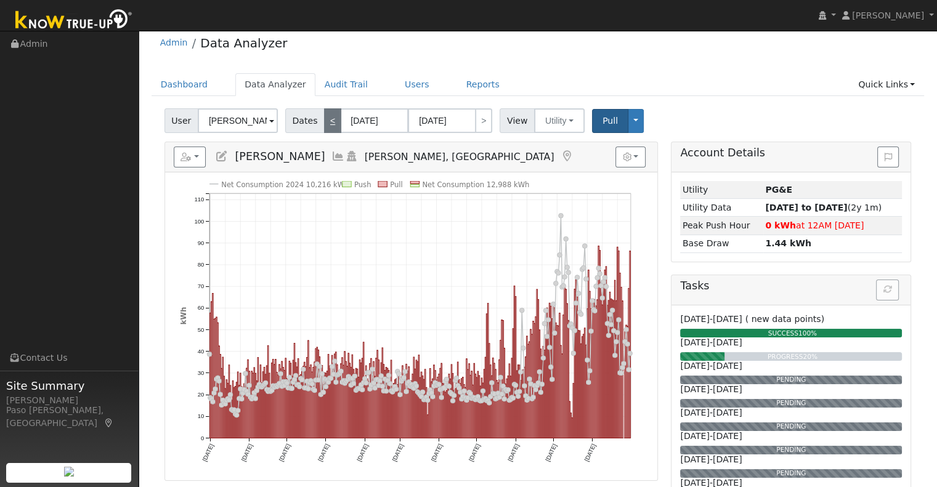
click at [326, 118] on link "<" at bounding box center [332, 120] width 17 height 25
type input "11/01/2023"
type input "09/30/2024"
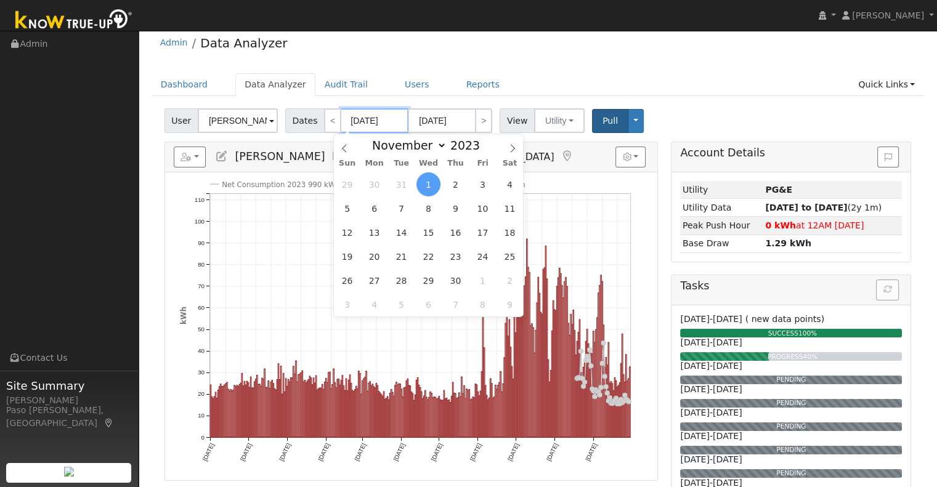
click at [355, 120] on input "11/01/2023" at bounding box center [375, 120] width 68 height 25
click at [346, 147] on icon at bounding box center [344, 148] width 9 height 9
select select "8"
click at [476, 185] on span "1" at bounding box center [483, 184] width 24 height 24
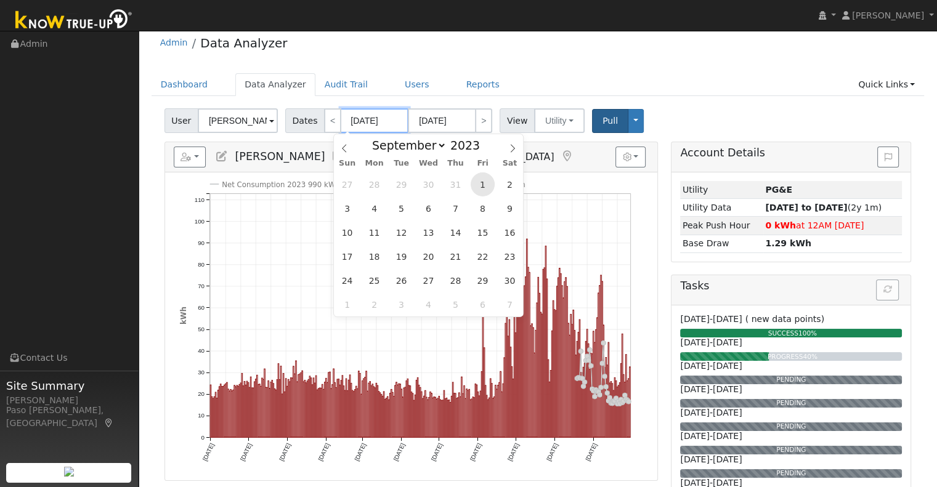
type input "09/01/2023"
type input "09/30/2023"
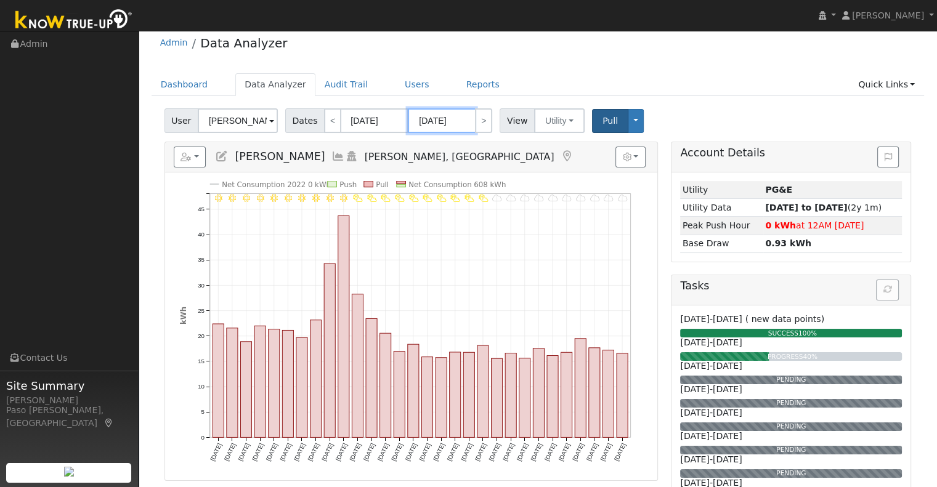
click at [458, 118] on input "09/30/2023" at bounding box center [442, 120] width 68 height 25
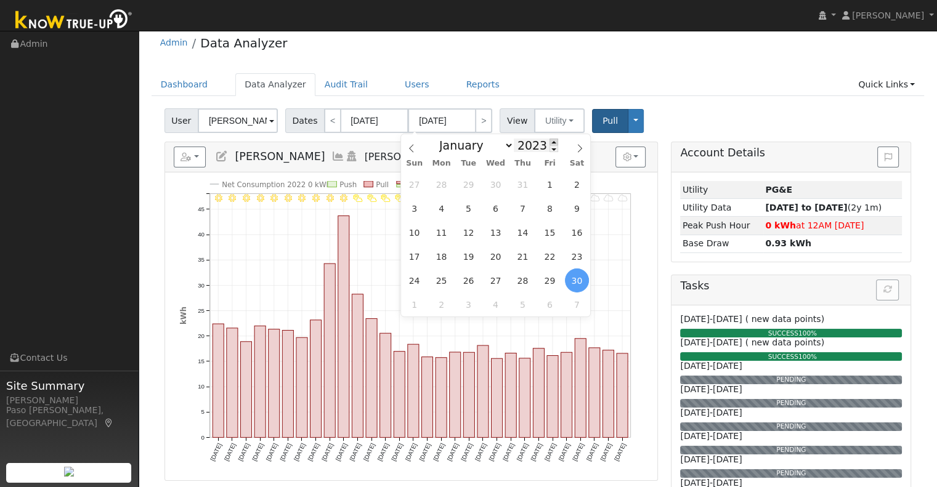
click at [550, 144] on span at bounding box center [554, 142] width 9 height 7
type input "2025"
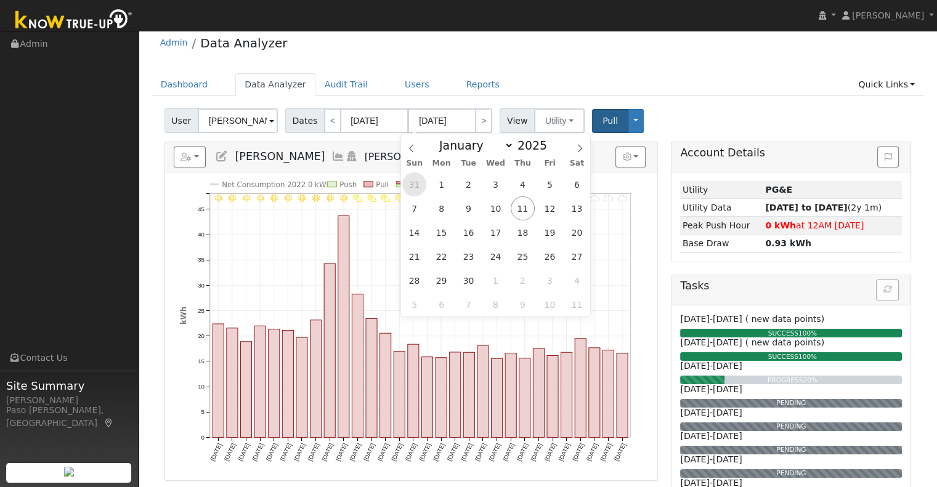
click at [416, 182] on span "31" at bounding box center [414, 184] width 24 height 24
type input "08/31/2025"
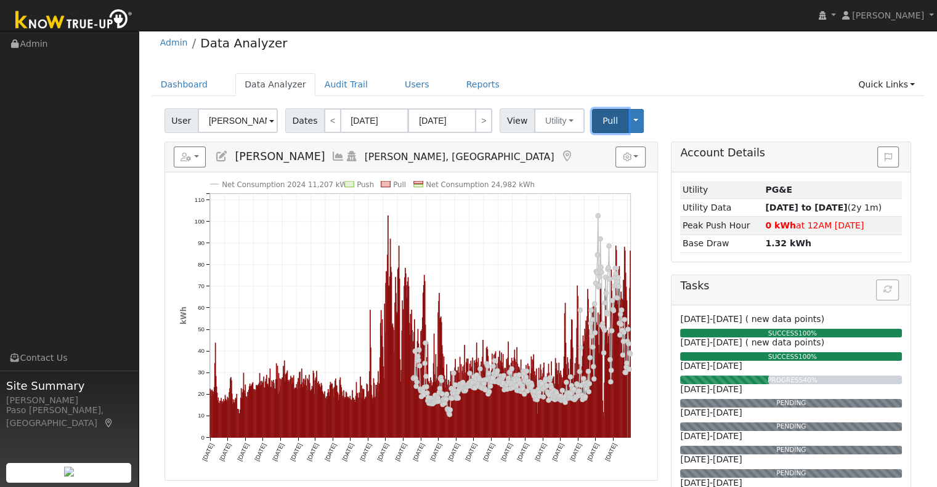
click at [602, 120] on span "Pull" at bounding box center [609, 121] width 15 height 10
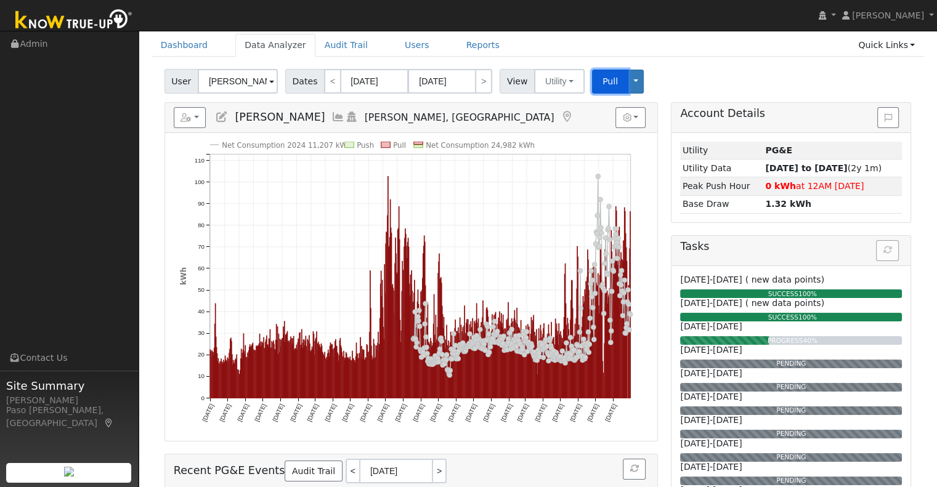
scroll to position [71, 0]
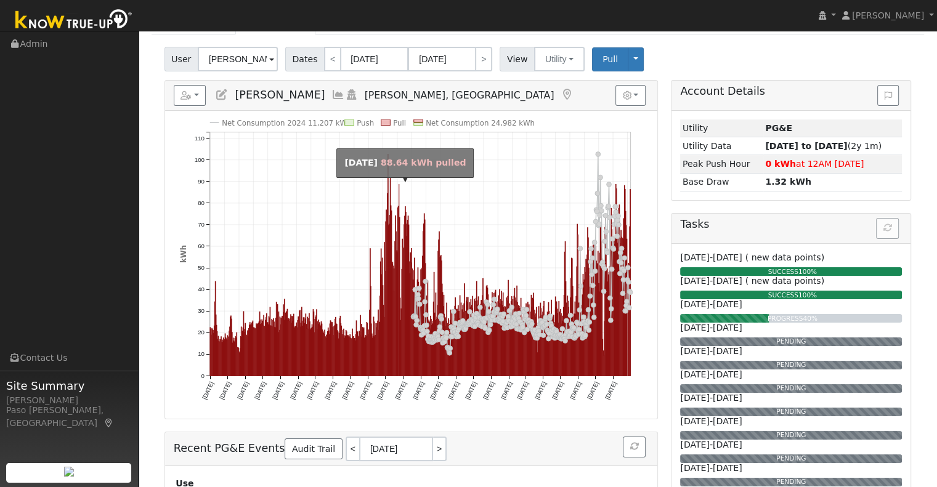
click at [399, 312] on rect "onclick=""" at bounding box center [399, 281] width 1 height 192
type input "07/25/2024"
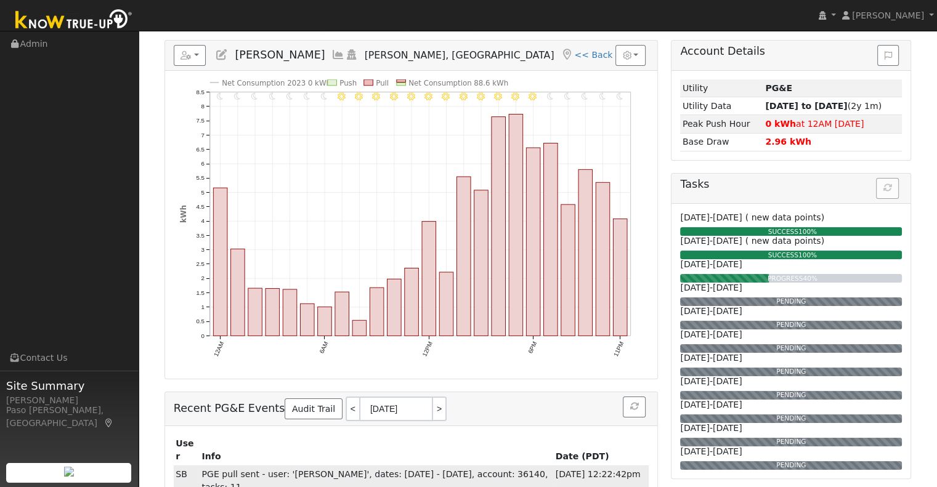
scroll to position [133, 0]
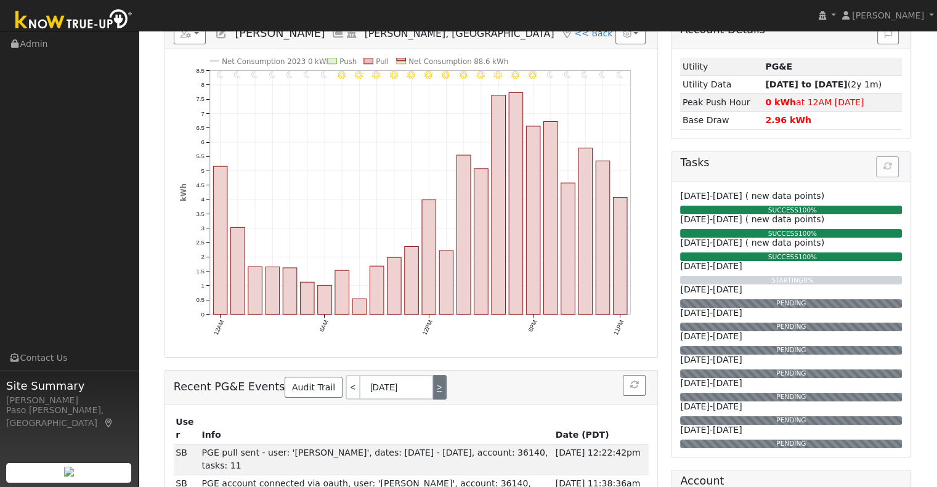
click at [433, 386] on link ">" at bounding box center [440, 387] width 14 height 25
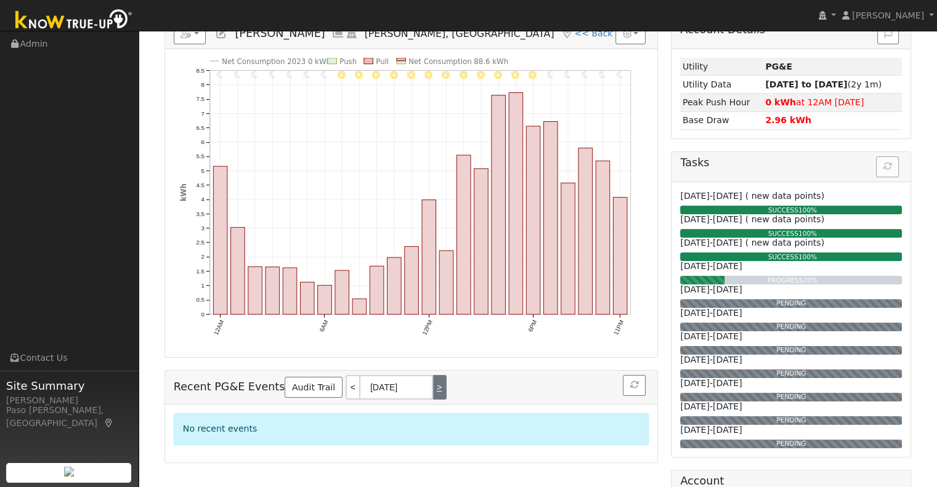
click at [433, 386] on link ">" at bounding box center [440, 387] width 14 height 25
click at [346, 386] on link "<" at bounding box center [353, 387] width 14 height 25
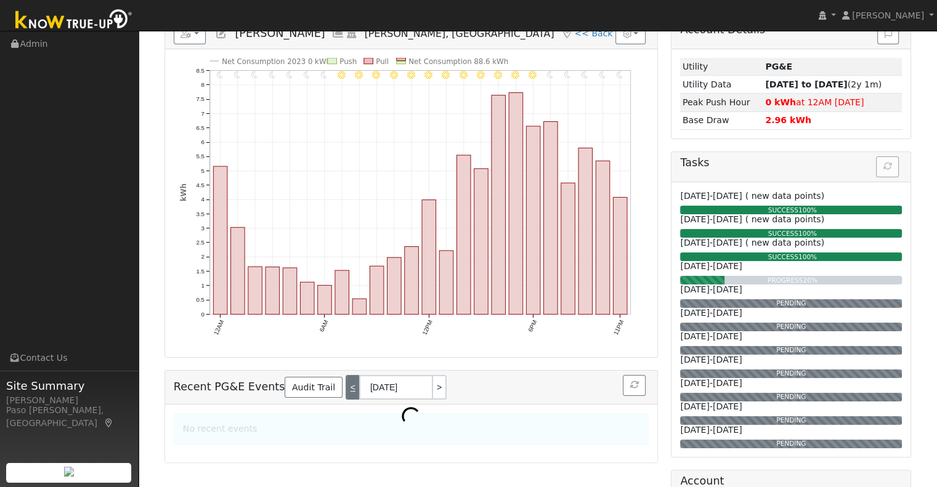
click at [346, 386] on link "<" at bounding box center [353, 387] width 14 height 25
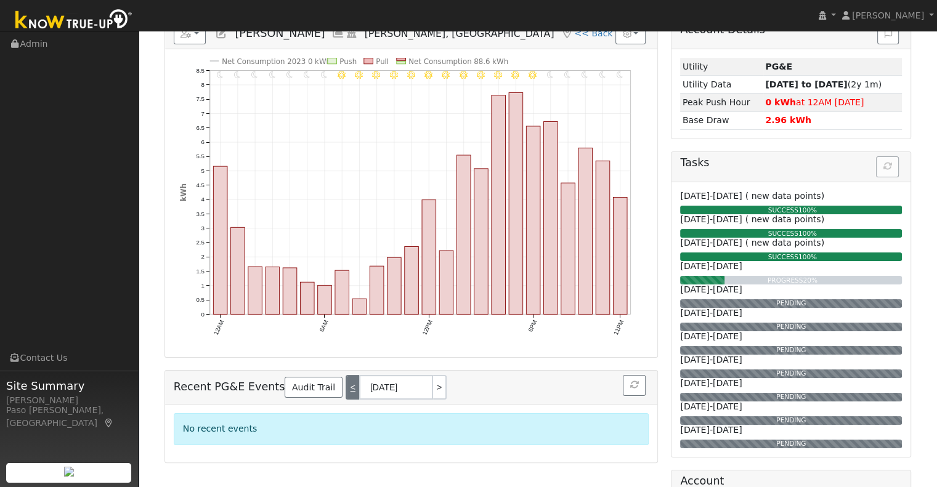
click at [346, 386] on link "<" at bounding box center [353, 387] width 14 height 25
type input "09/07/2025"
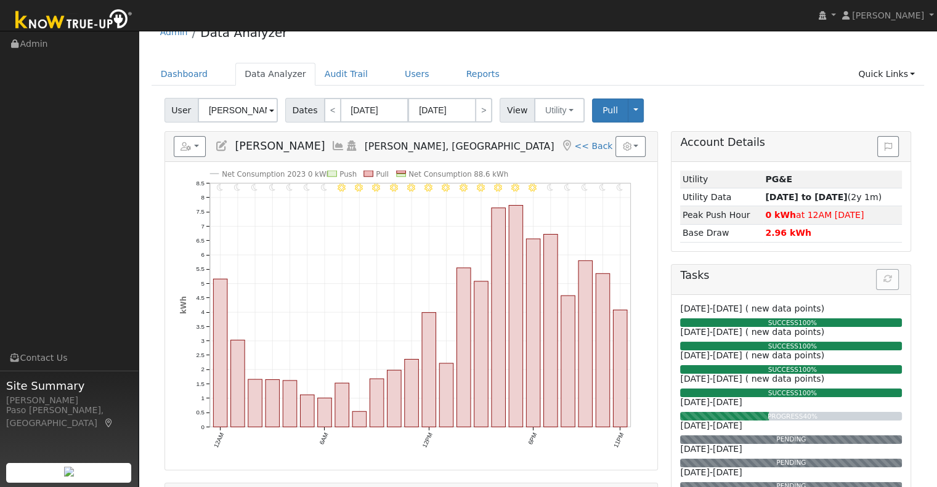
scroll to position [0, 0]
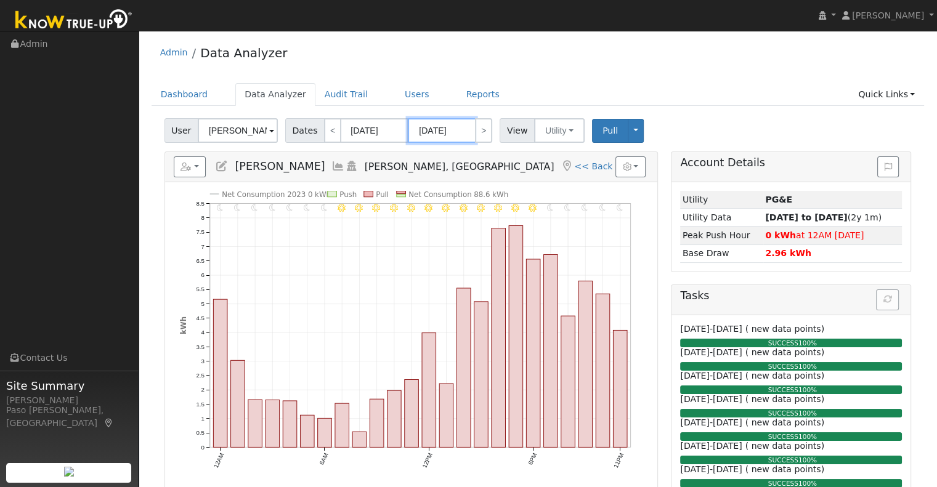
click at [431, 129] on input "07/25/2024" at bounding box center [442, 130] width 68 height 25
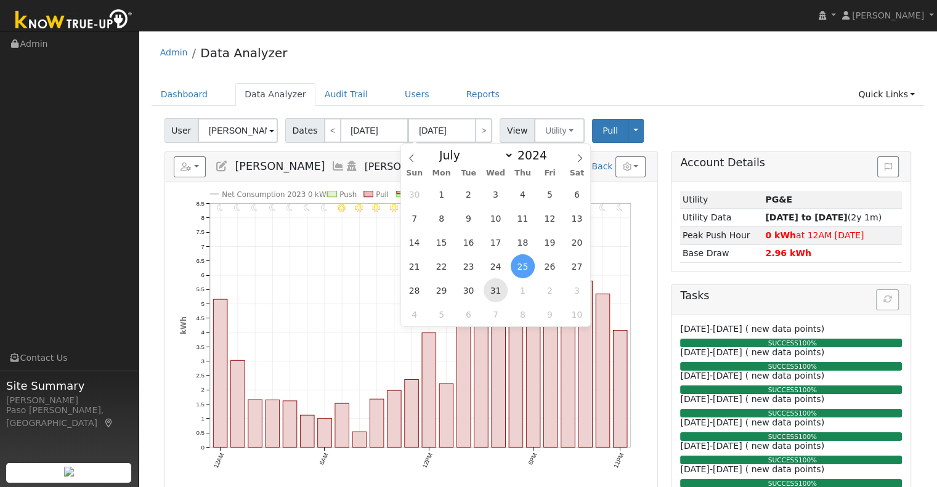
click at [496, 286] on span "31" at bounding box center [496, 290] width 24 height 24
type input "07/31/2024"
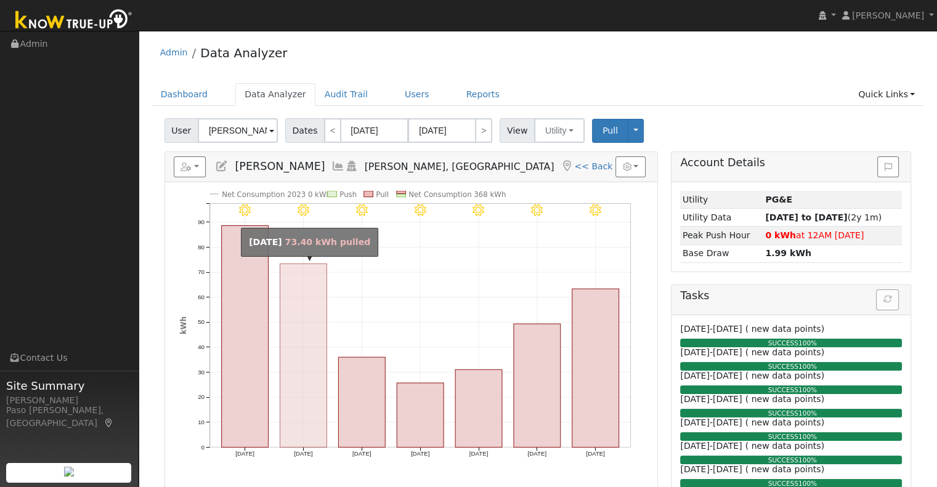
click at [305, 306] on rect "onclick=""" at bounding box center [303, 356] width 47 height 184
type input "07/26/2024"
